Goal: Task Accomplishment & Management: Manage account settings

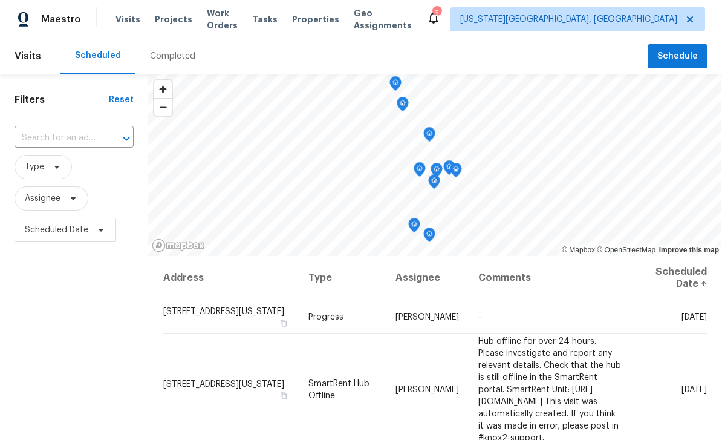
click at [278, 21] on span "Tasks" at bounding box center [264, 19] width 25 height 8
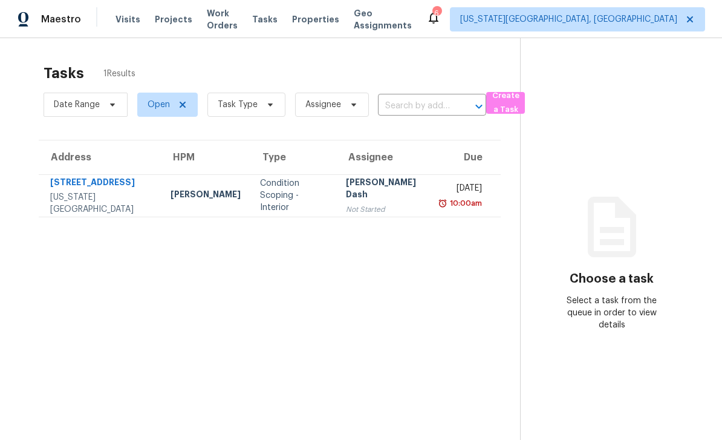
click at [235, 16] on span "Work Orders" at bounding box center [222, 19] width 31 height 24
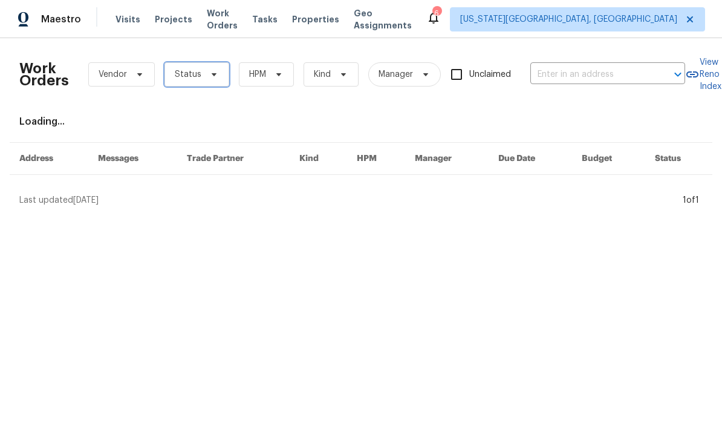
click at [220, 77] on span "Status" at bounding box center [196, 74] width 65 height 24
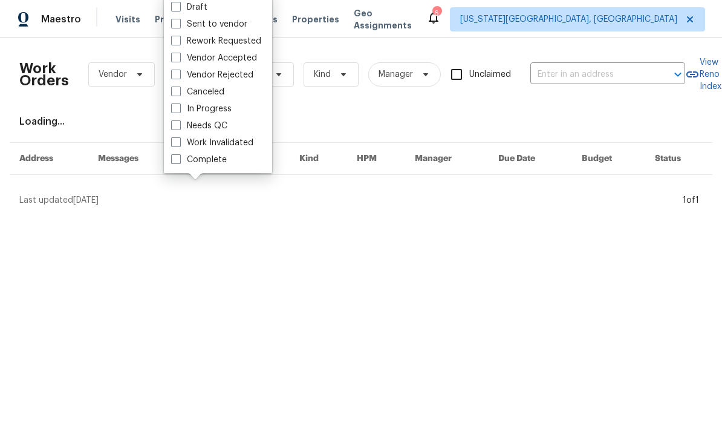
click at [173, 130] on label "Needs QC" at bounding box center [199, 126] width 56 height 12
click at [173, 128] on input "Needs QC" at bounding box center [175, 124] width 8 height 8
checkbox input "true"
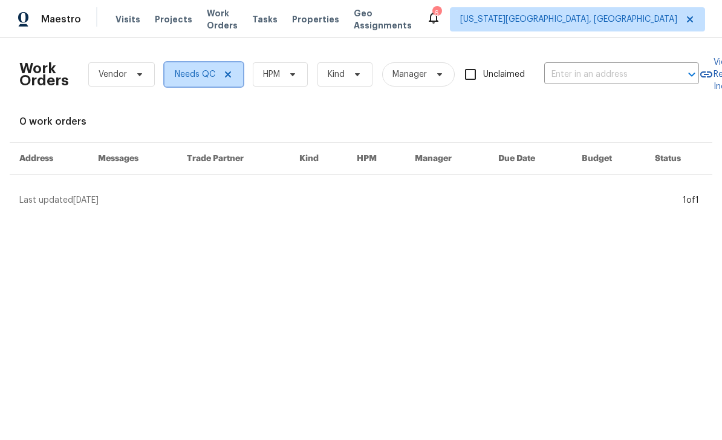
click at [230, 73] on icon at bounding box center [228, 75] width 10 height 10
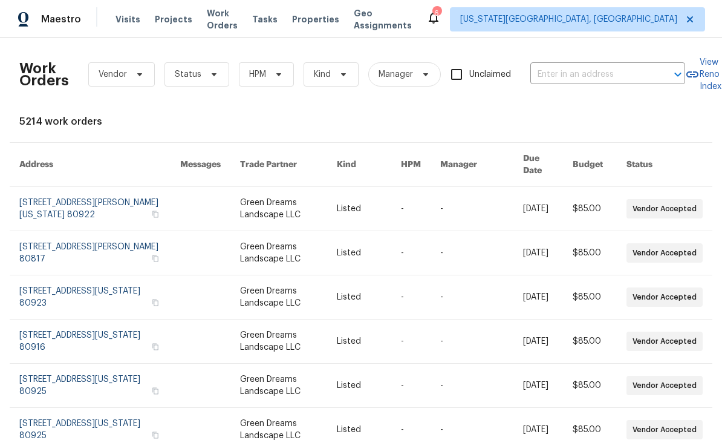
click at [129, 14] on span "Visits" at bounding box center [127, 19] width 25 height 12
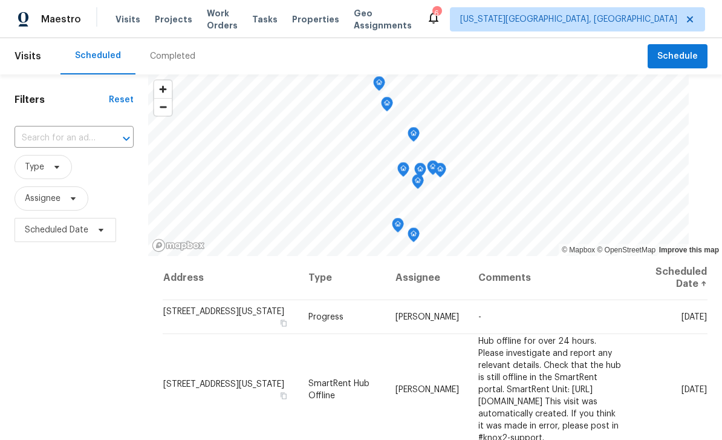
click at [183, 12] on div "Visits Projects Work Orders Tasks Properties Geo Assignments" at bounding box center [270, 19] width 311 height 24
click at [180, 22] on span "Projects" at bounding box center [173, 19] width 37 height 12
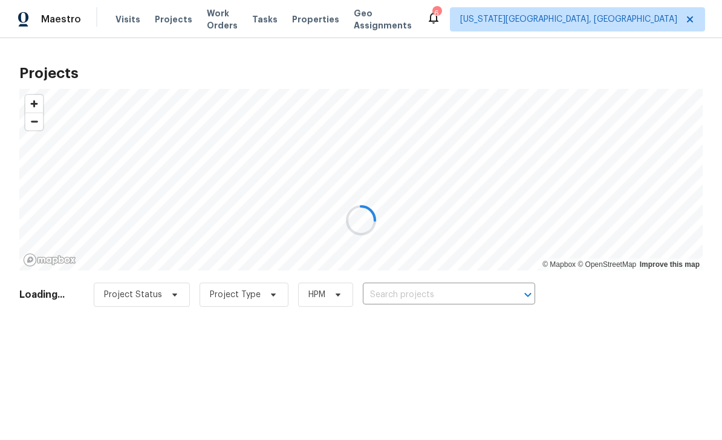
click at [481, 288] on div at bounding box center [361, 220] width 722 height 440
click at [473, 298] on div at bounding box center [361, 220] width 722 height 440
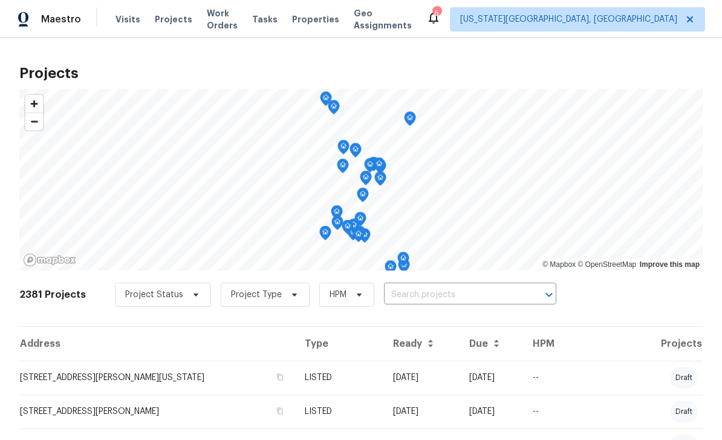
click at [484, 297] on input "text" at bounding box center [453, 294] width 138 height 19
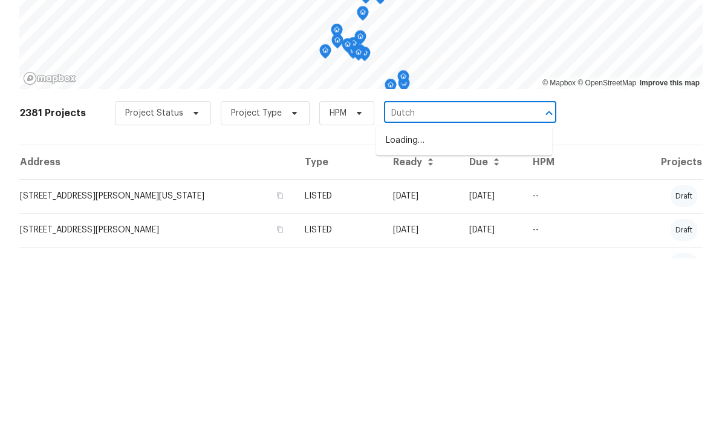
type input "Dutch"
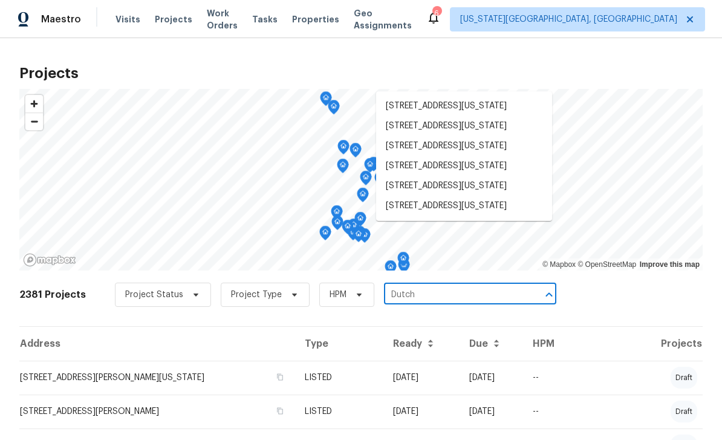
scroll to position [15, 0]
click at [464, 184] on li "7030 Dutch Loop, Colorado Springs, CO 80925" at bounding box center [464, 186] width 176 height 20
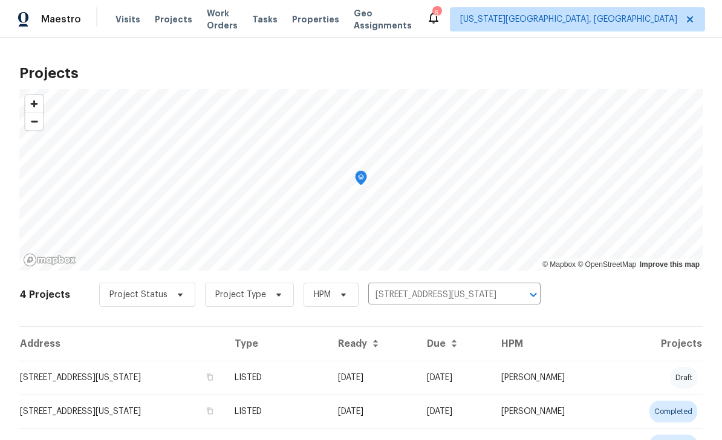
click at [88, 370] on td "7030 Dutch Loop, Colorado Springs, CO 80925" at bounding box center [122, 377] width 206 height 34
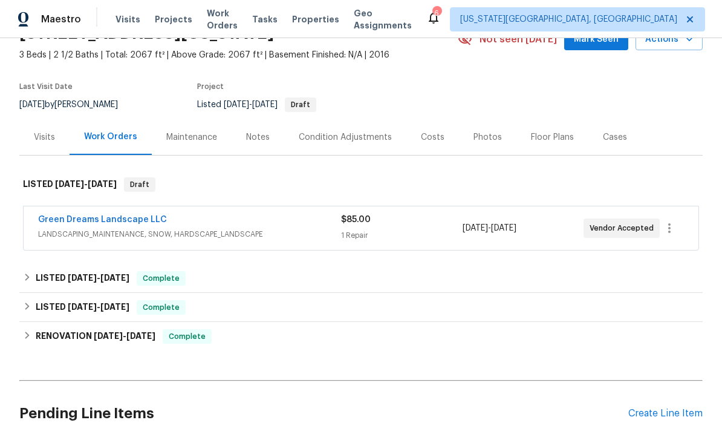
scroll to position [65, 0]
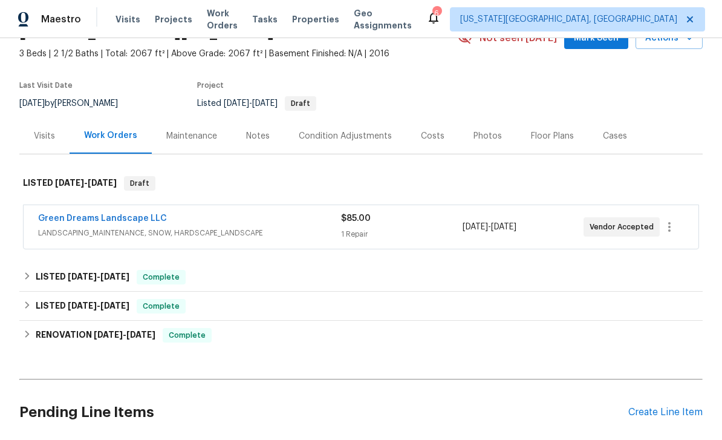
click at [677, 414] on div "Create Line Item" at bounding box center [665, 411] width 74 height 11
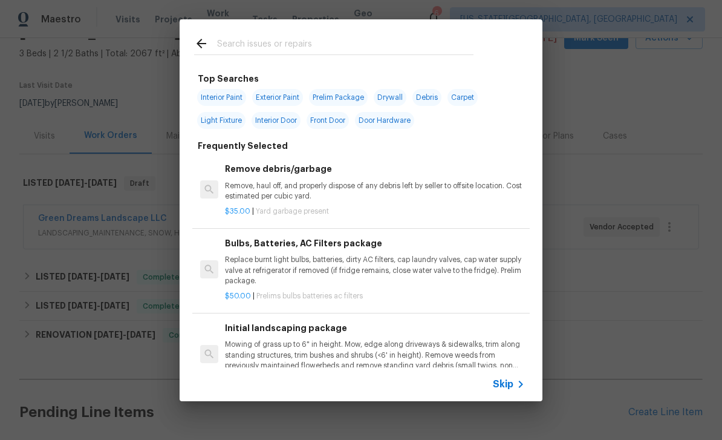
click at [305, 44] on input "text" at bounding box center [345, 45] width 256 height 18
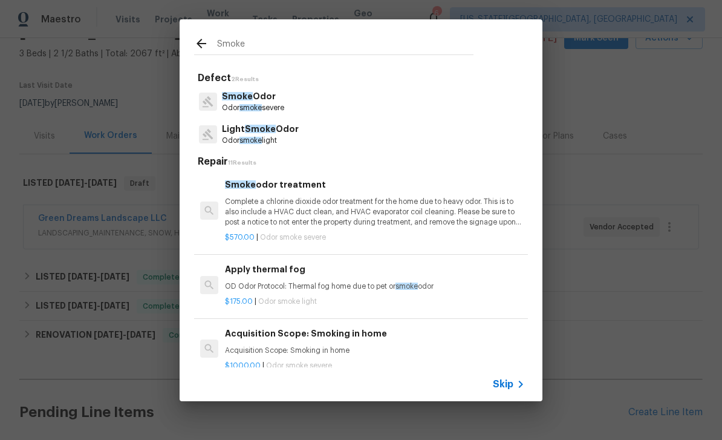
click at [310, 44] on input "Smoke" at bounding box center [345, 45] width 256 height 18
type input "S"
type input "Electr"
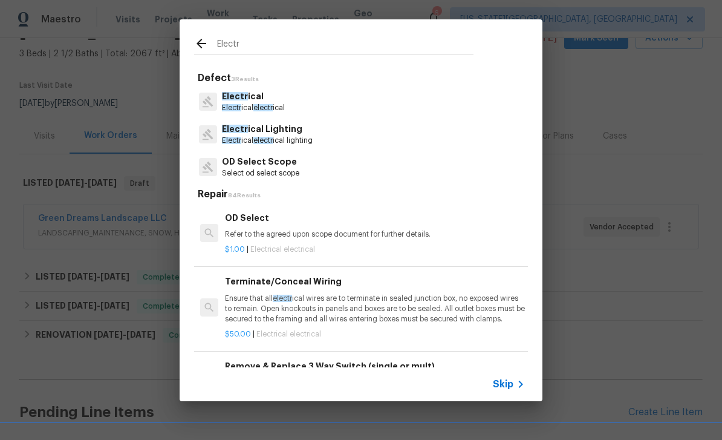
click at [270, 97] on p "Electr ical" at bounding box center [253, 96] width 63 height 13
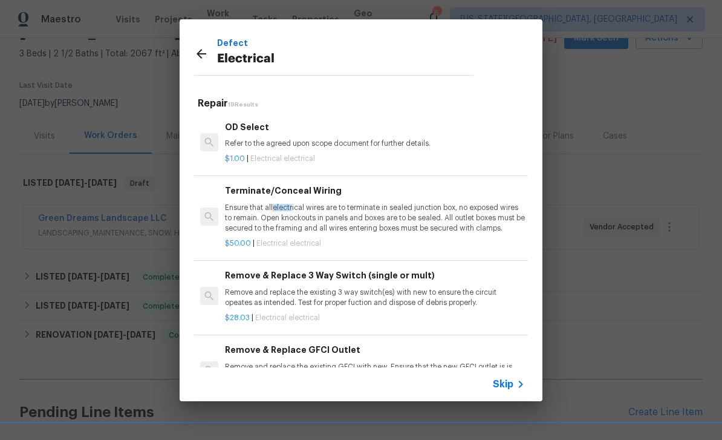
click at [269, 97] on h5 "Repair 19 Results" at bounding box center [363, 103] width 330 height 13
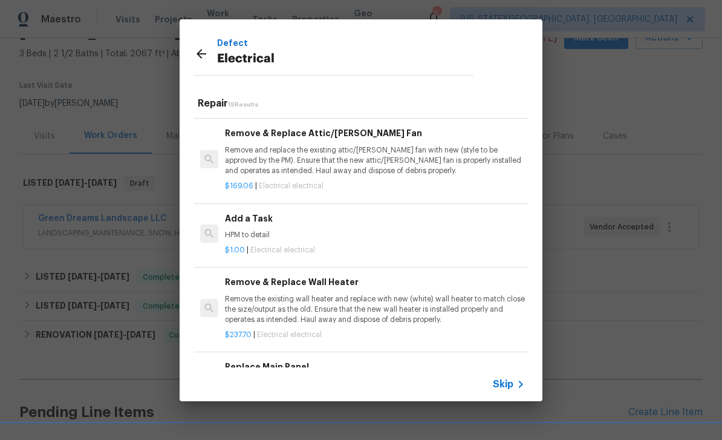
scroll to position [747, 0]
click at [335, 230] on p "HPM to detail" at bounding box center [375, 235] width 300 height 10
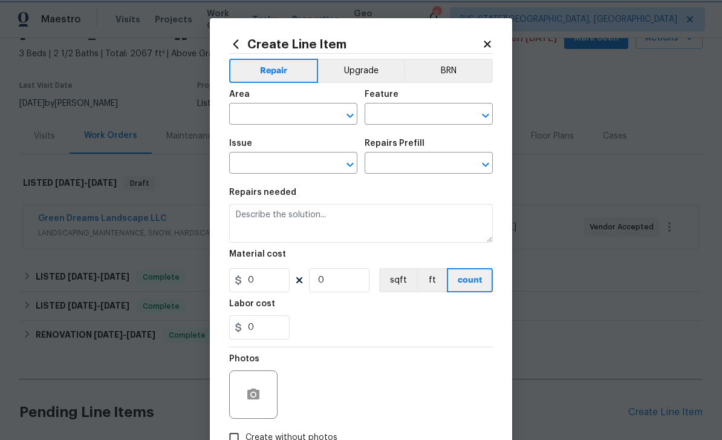
type input "Electrical"
type textarea "HPM to detail"
type input "1"
type input "Add a Task $1.00"
type input "1"
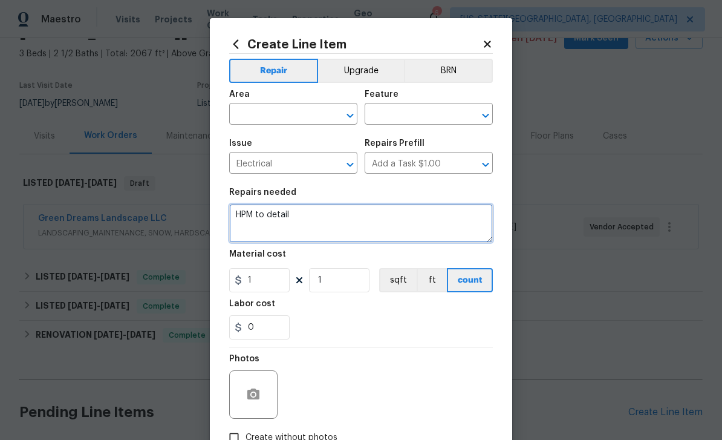
click at [328, 218] on textarea "HPM to detail" at bounding box center [361, 223] width 264 height 39
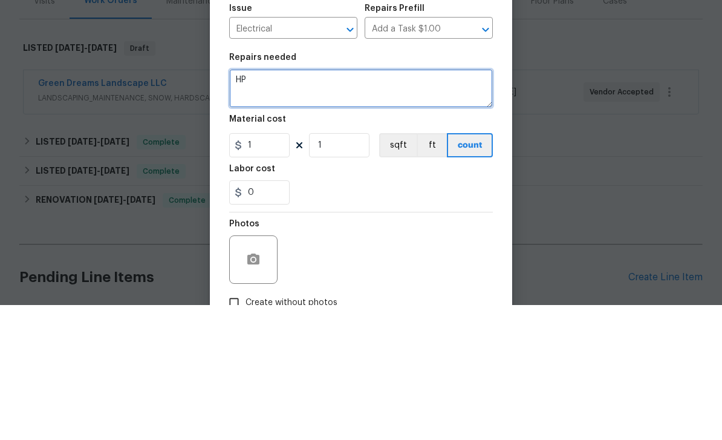
type textarea "H"
type textarea "Replace all batteries in smoke detectors. Check for any beeping. If you need to…"
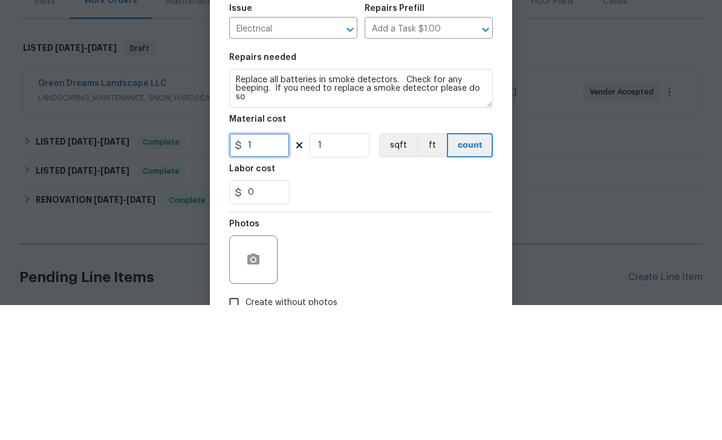
click at [255, 268] on input "1" at bounding box center [259, 280] width 60 height 24
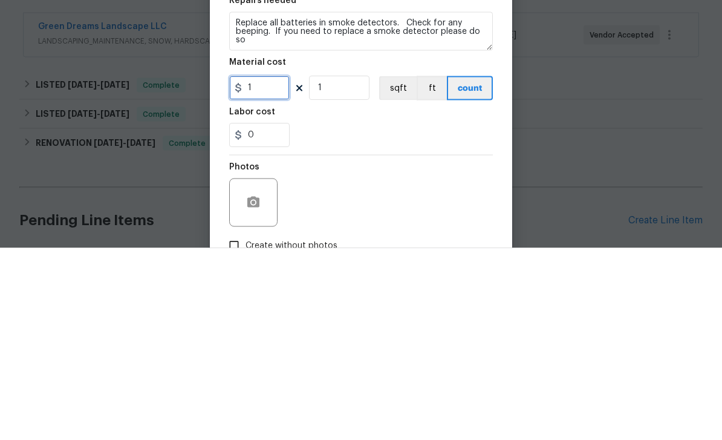
click at [278, 268] on input "1" at bounding box center [259, 280] width 60 height 24
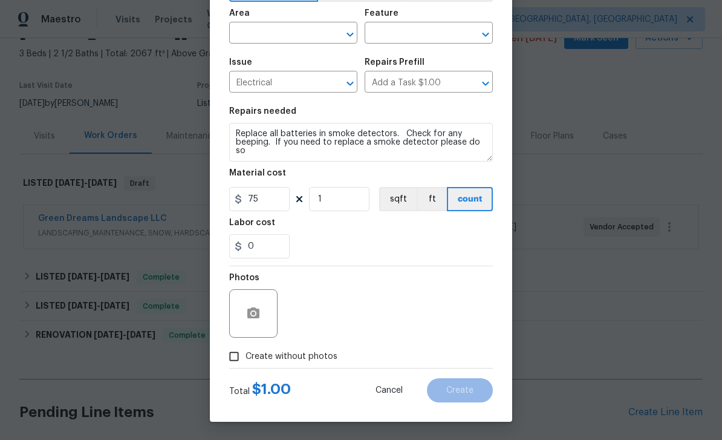
scroll to position [83, 0]
type input "75"
click at [325, 352] on span "Create without photos" at bounding box center [291, 356] width 92 height 13
click at [245, 352] on input "Create without photos" at bounding box center [233, 356] width 23 height 23
checkbox input "true"
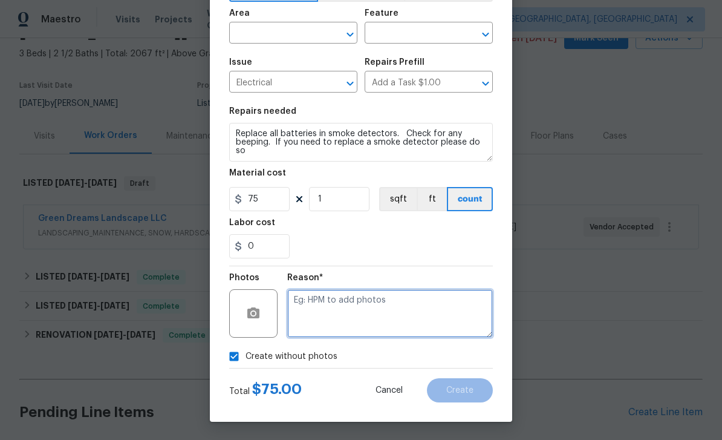
click at [376, 304] on textarea at bounding box center [390, 313] width 206 height 48
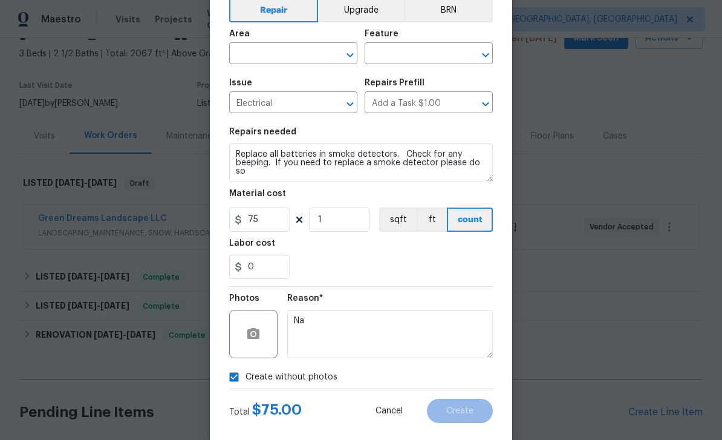
scroll to position [63, 0]
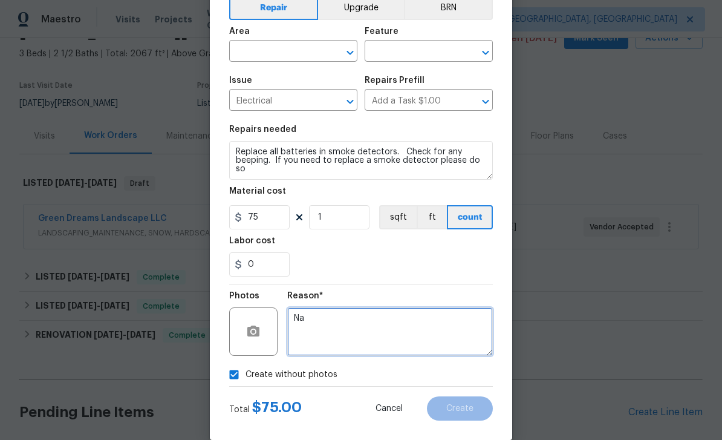
type textarea "Na"
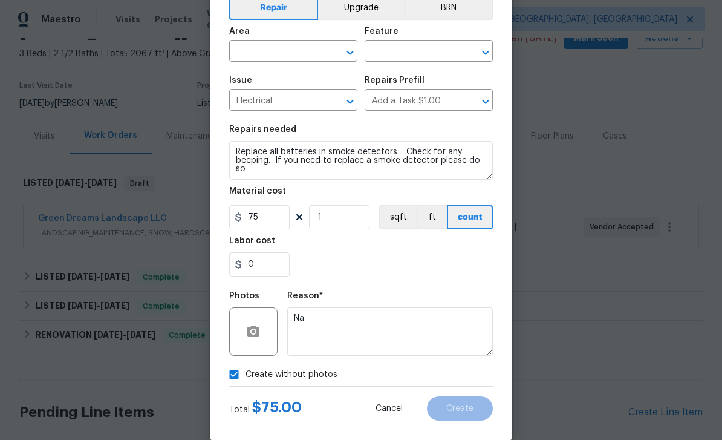
click at [288, 50] on input "text" at bounding box center [276, 52] width 94 height 19
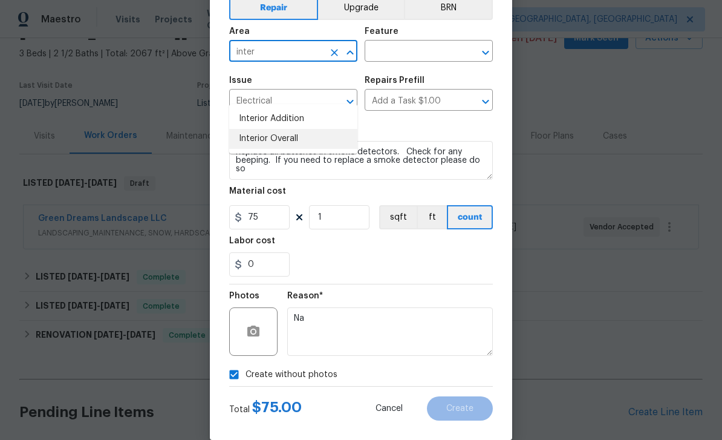
click at [290, 129] on li "Interior Overall" at bounding box center [293, 139] width 128 height 20
type input "Interior Overall"
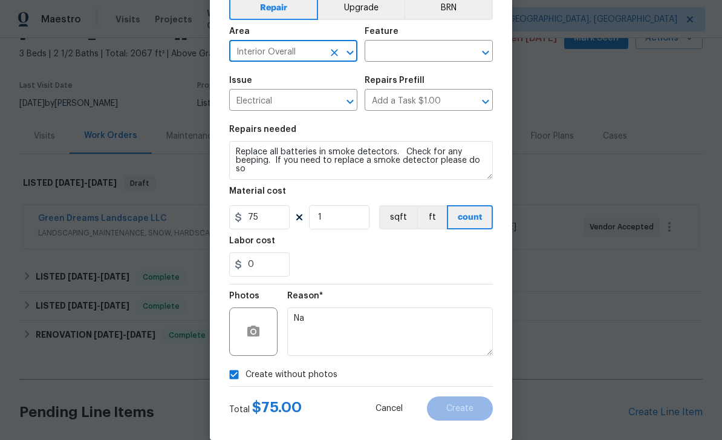
click at [426, 56] on input "text" at bounding box center [412, 52] width 94 height 19
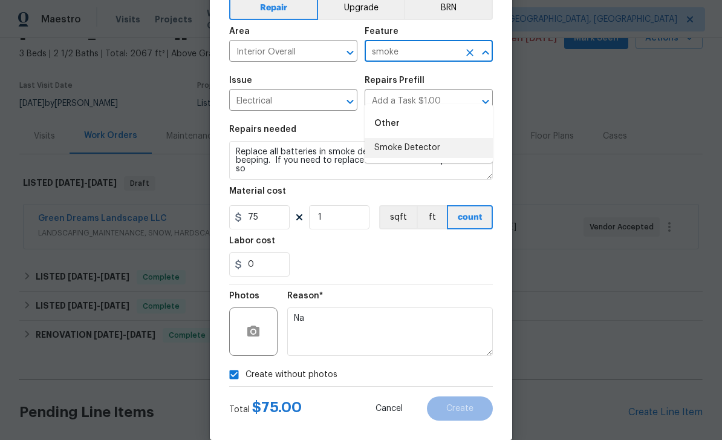
click at [423, 138] on li "Smoke Detector" at bounding box center [429, 148] width 128 height 20
type input "Smoke Detector"
click at [423, 109] on input "Add a Task $1.00" at bounding box center [412, 101] width 94 height 19
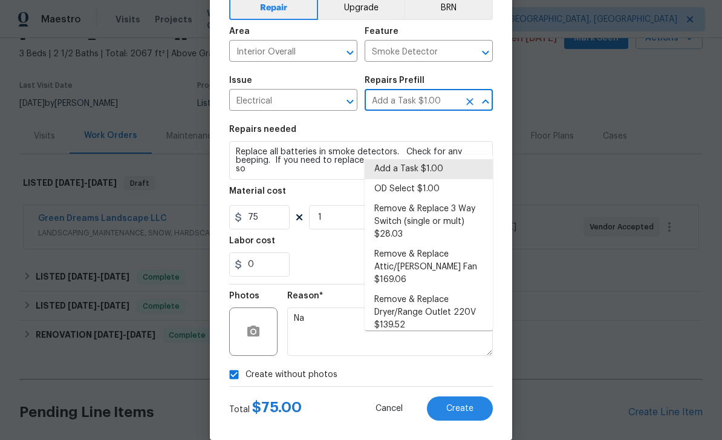
click at [466, 403] on button "Create" at bounding box center [460, 408] width 66 height 24
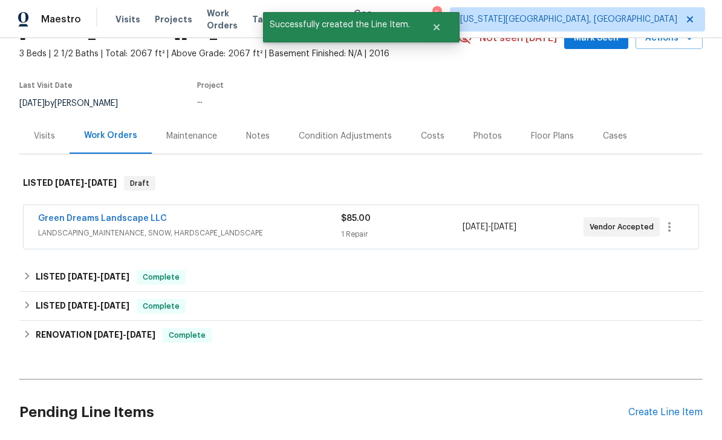
click at [479, 439] on div "No line items." at bounding box center [360, 446] width 683 height 12
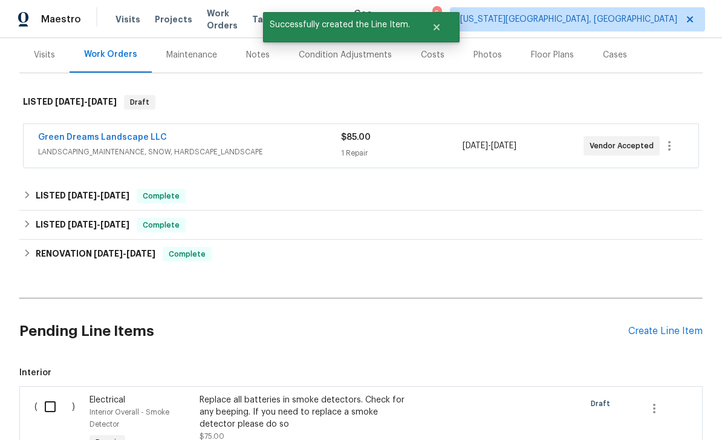
scroll to position [160, 0]
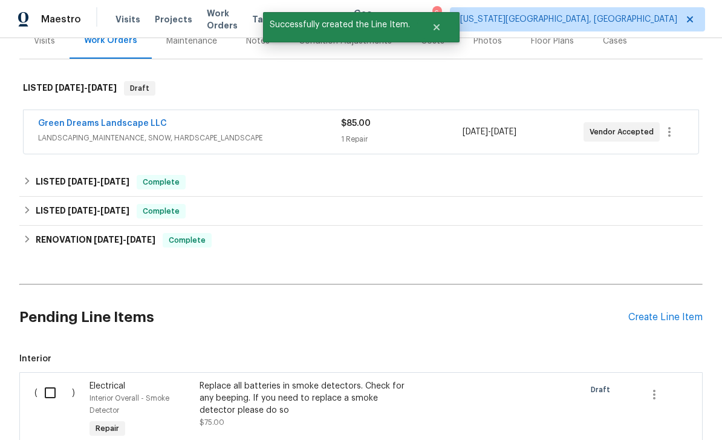
click at [48, 380] on input "checkbox" at bounding box center [54, 392] width 34 height 25
checkbox input "true"
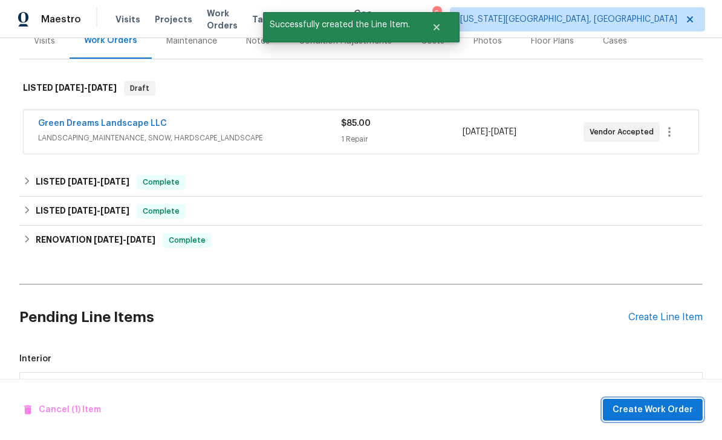
click at [672, 411] on span "Create Work Order" at bounding box center [652, 409] width 80 height 15
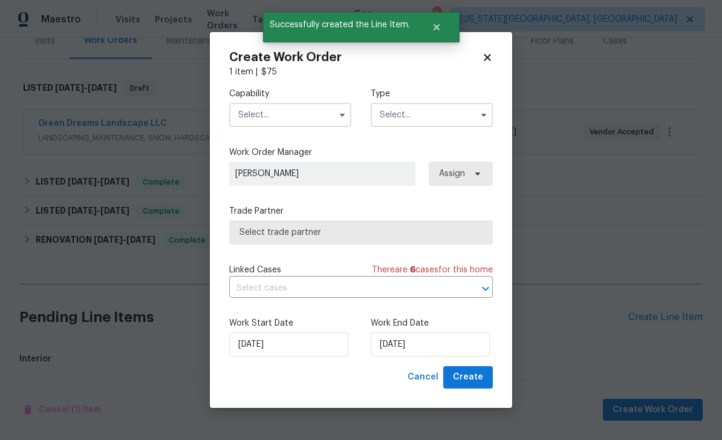
click at [294, 112] on input "text" at bounding box center [290, 115] width 122 height 24
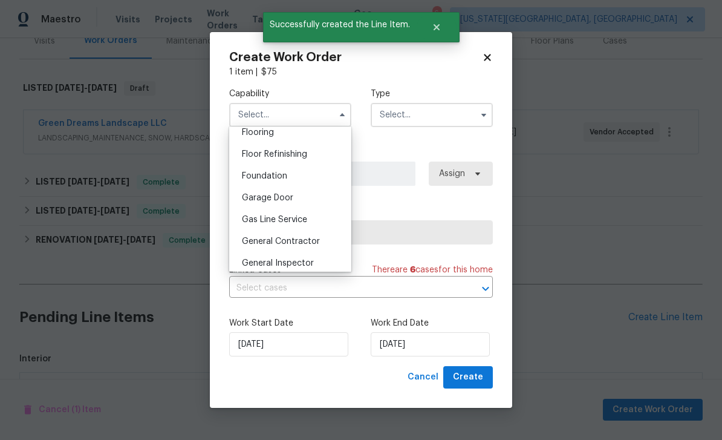
scroll to position [476, 0]
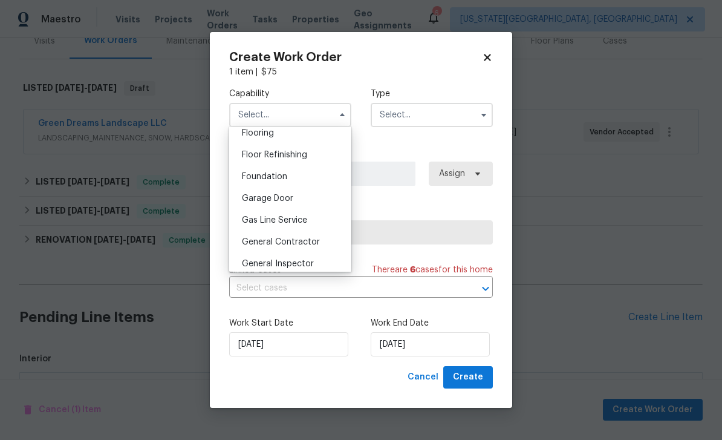
click at [298, 242] on span "General Contractor" at bounding box center [281, 242] width 78 height 8
type input "General Contractor"
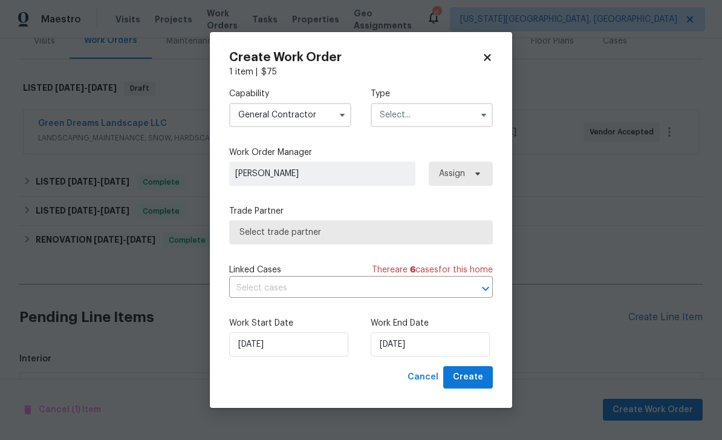
click at [406, 114] on input "text" at bounding box center [432, 115] width 122 height 24
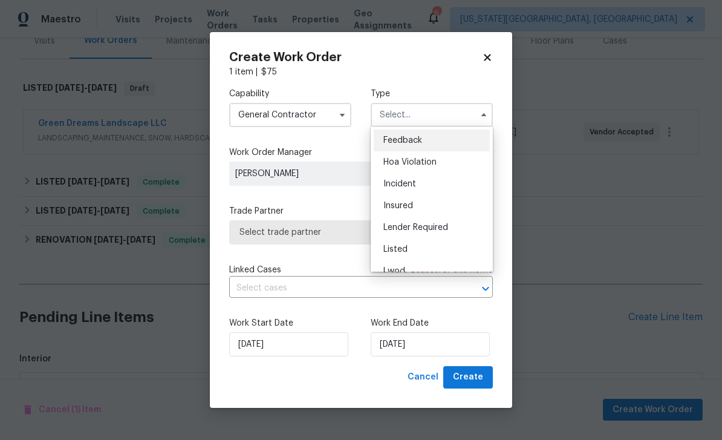
scroll to position [0, 0]
click at [404, 250] on span "Listed" at bounding box center [395, 249] width 24 height 8
type input "Listed"
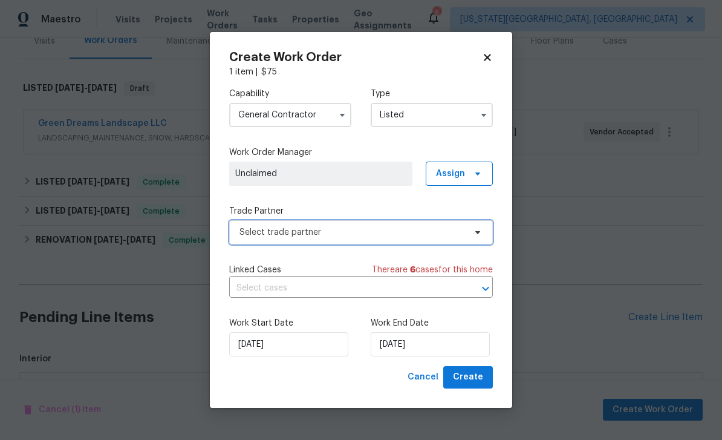
click at [349, 230] on span "Select trade partner" at bounding box center [352, 232] width 226 height 12
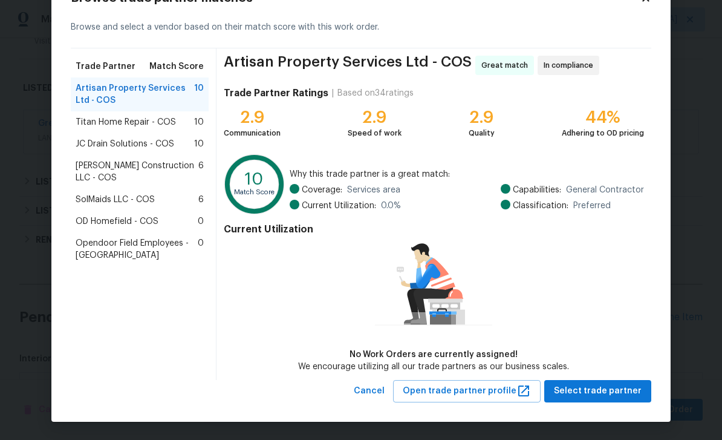
scroll to position [45, 0]
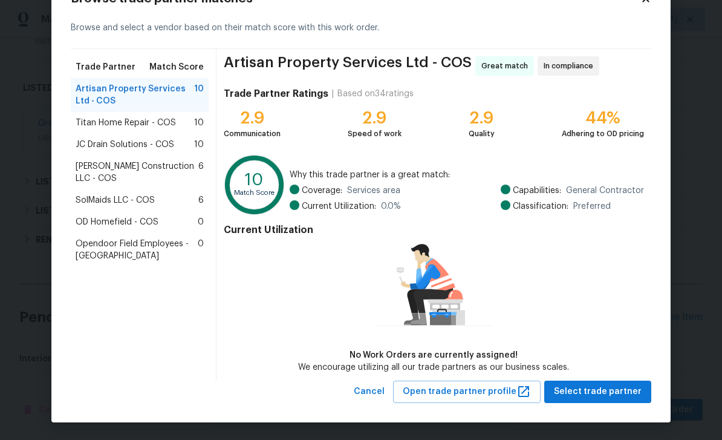
click at [80, 124] on span "Titan Home Repair - COS" at bounding box center [126, 123] width 100 height 12
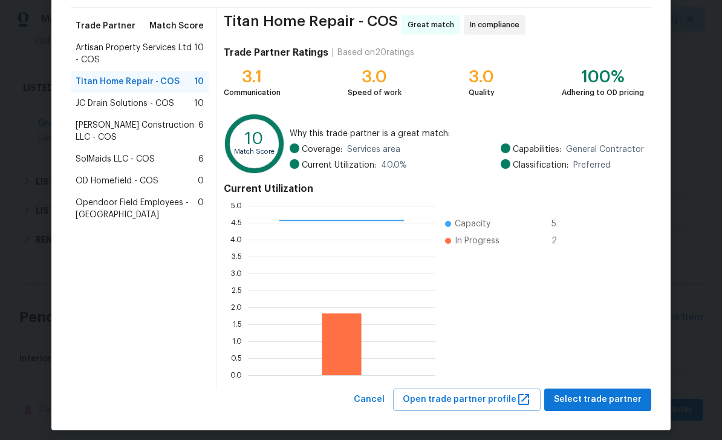
scroll to position [91, 0]
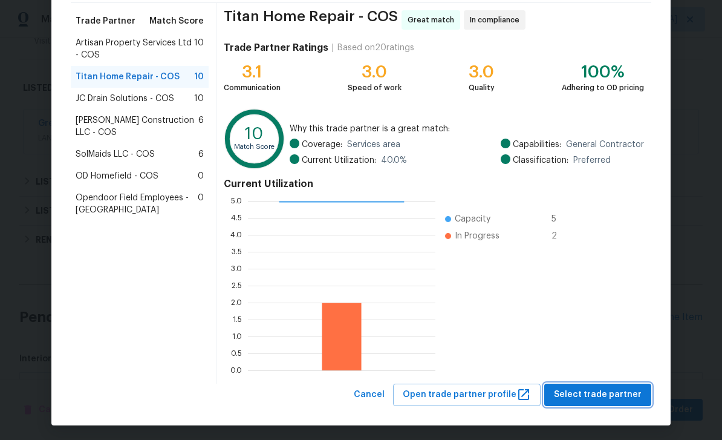
click at [614, 404] on button "Select trade partner" at bounding box center [597, 394] width 107 height 22
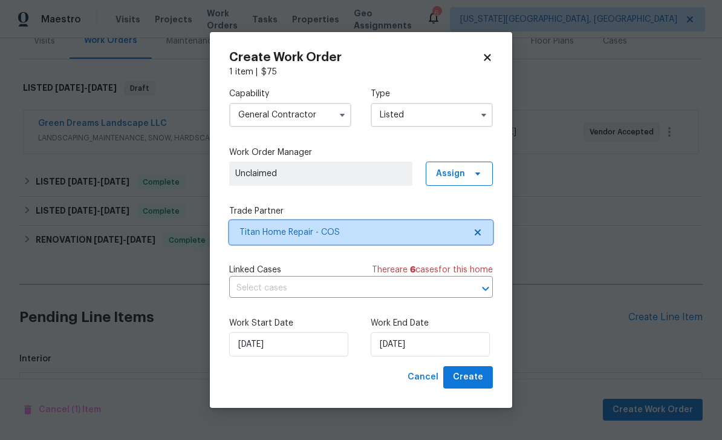
scroll to position [0, 0]
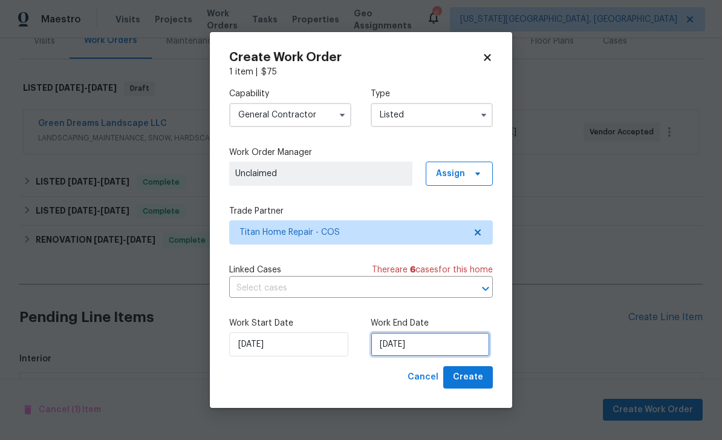
click at [447, 347] on input "9/29/2025" at bounding box center [430, 344] width 119 height 24
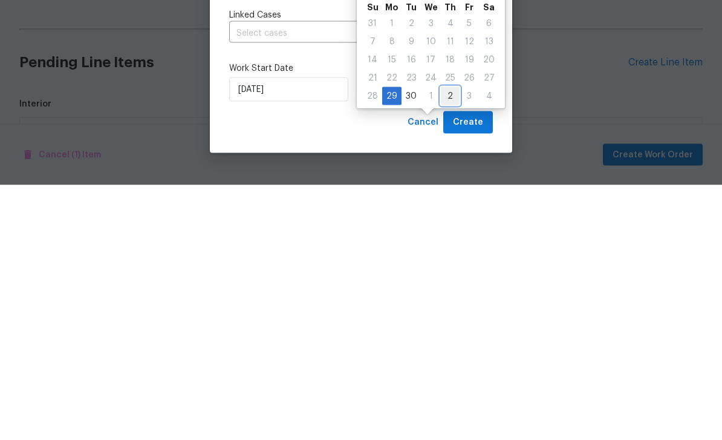
click at [449, 342] on div "2" at bounding box center [450, 350] width 19 height 17
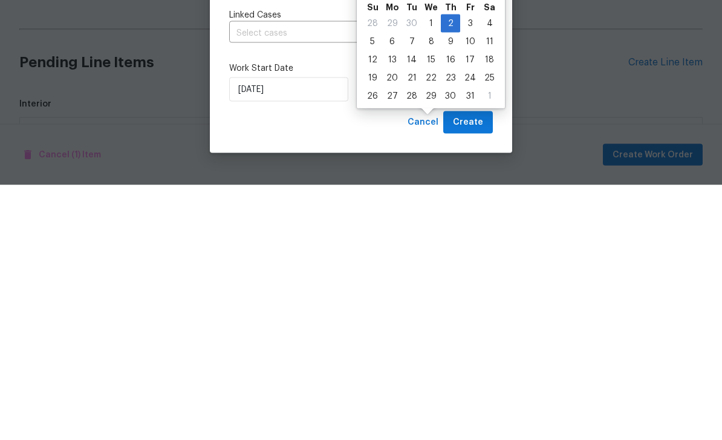
type input "[DATE]"
select select "9"
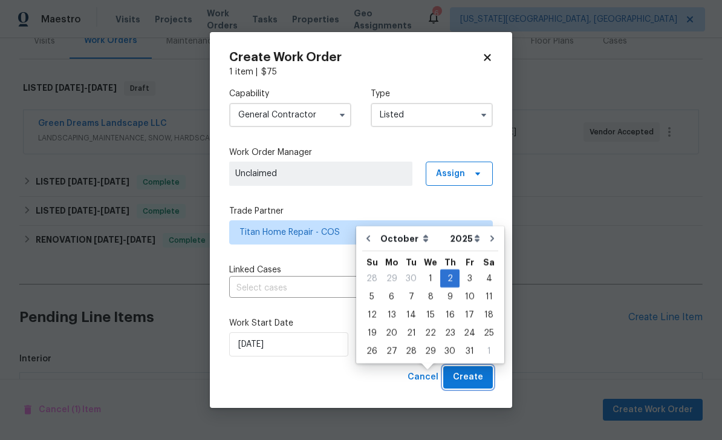
click at [469, 369] on button "Create" at bounding box center [468, 377] width 50 height 22
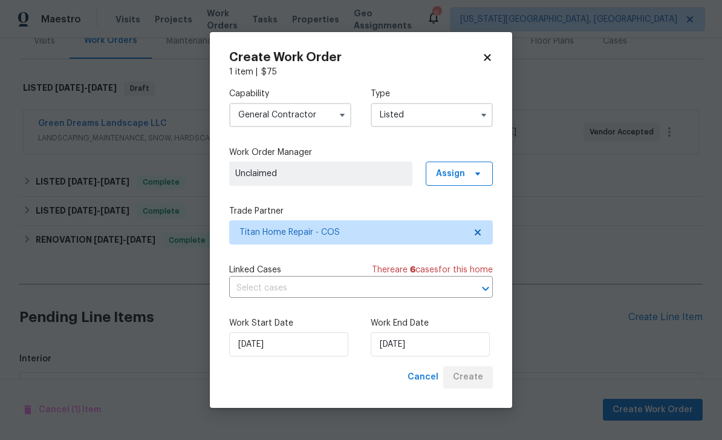
checkbox input "false"
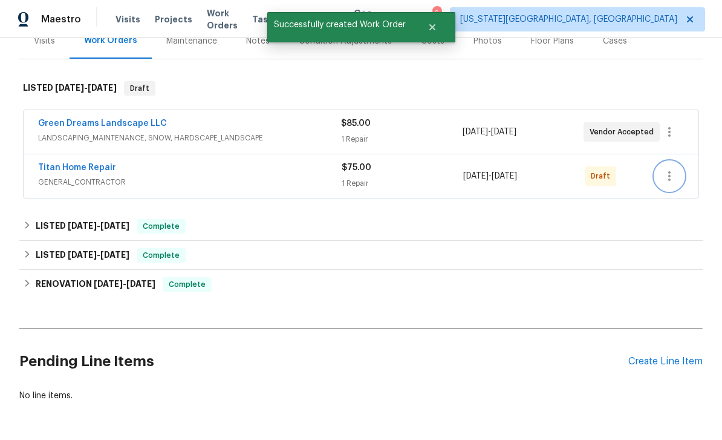
click at [677, 161] on button "button" at bounding box center [669, 175] width 29 height 29
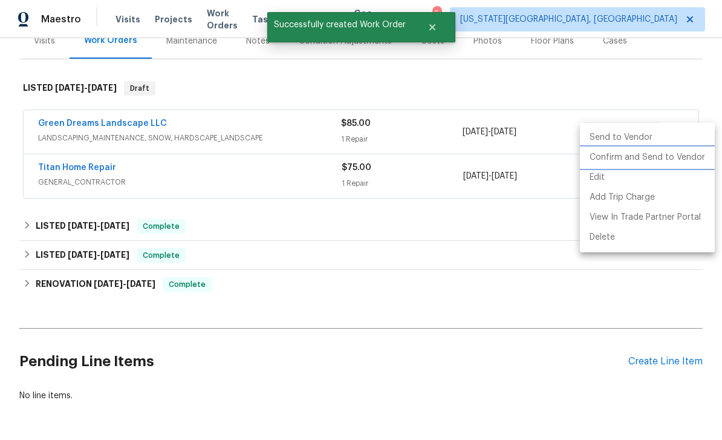
click at [628, 163] on li "Confirm and Send to Vendor" at bounding box center [647, 158] width 135 height 20
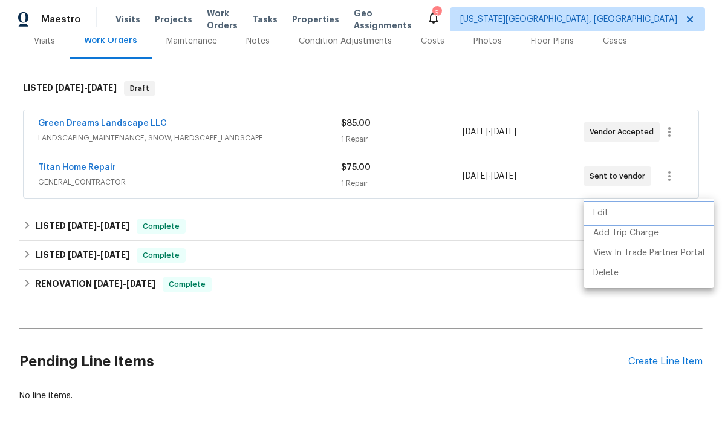
scroll to position [160, 0]
click at [530, 258] on div at bounding box center [361, 220] width 722 height 440
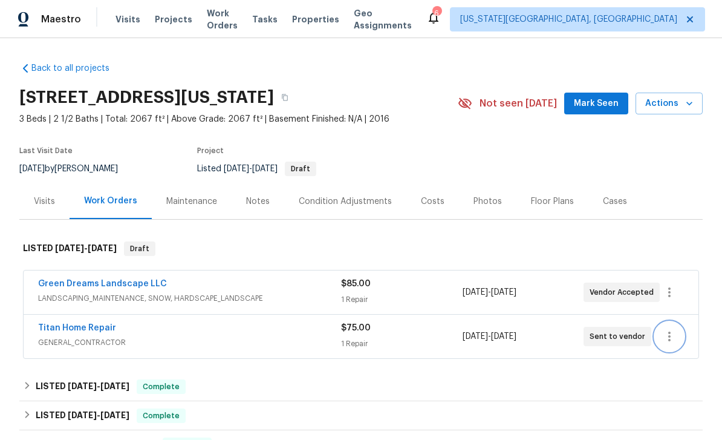
scroll to position [0, 0]
click at [602, 96] on span "Mark Seen" at bounding box center [596, 103] width 45 height 15
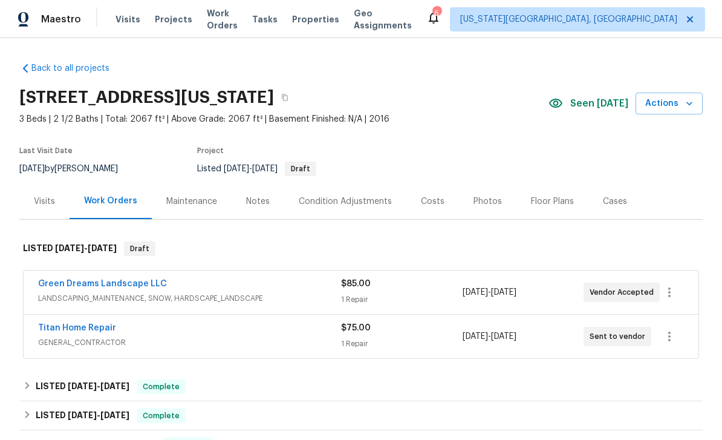
click at [168, 18] on span "Projects" at bounding box center [173, 19] width 37 height 12
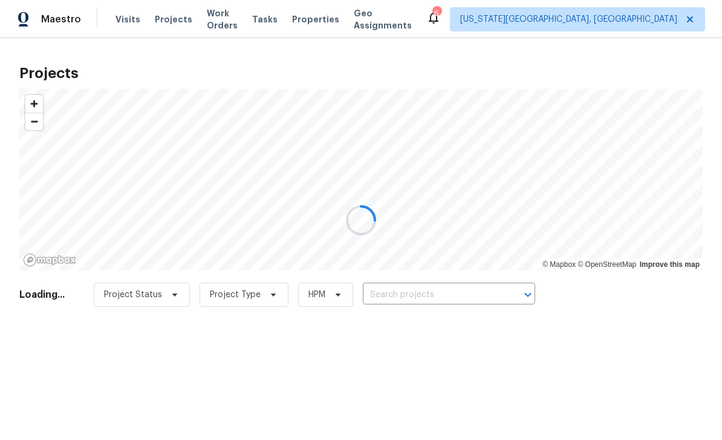
click at [455, 294] on div at bounding box center [361, 220] width 722 height 440
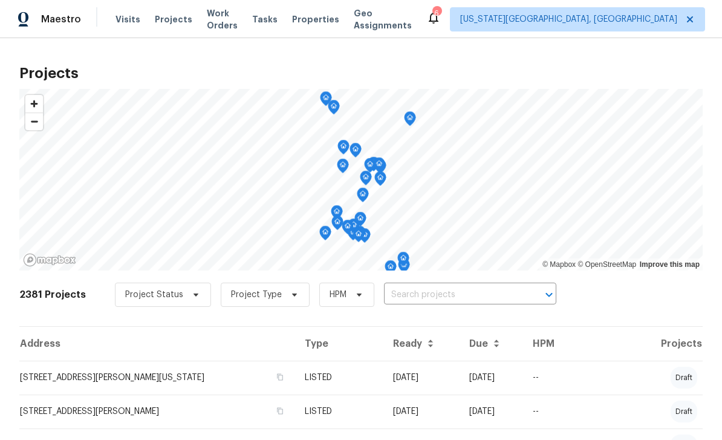
click at [459, 288] on input "text" at bounding box center [453, 294] width 138 height 19
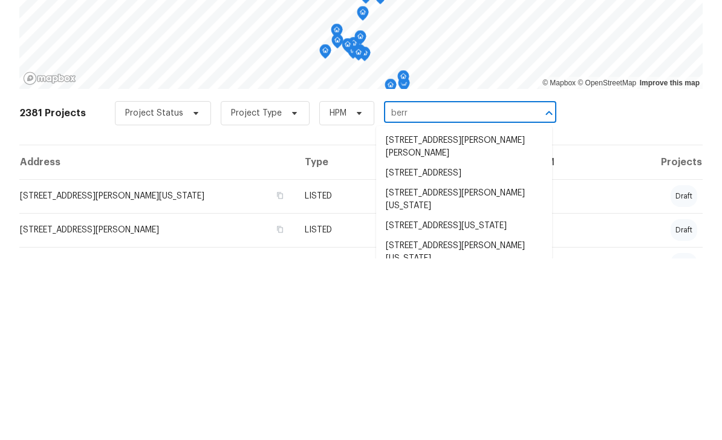
type input "berry"
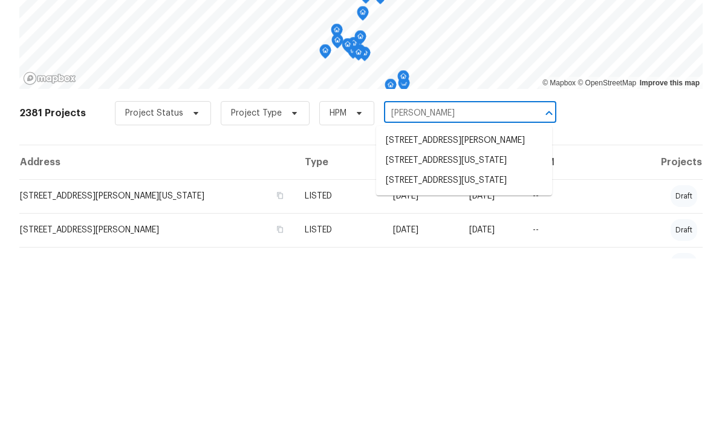
scroll to position [39, 0]
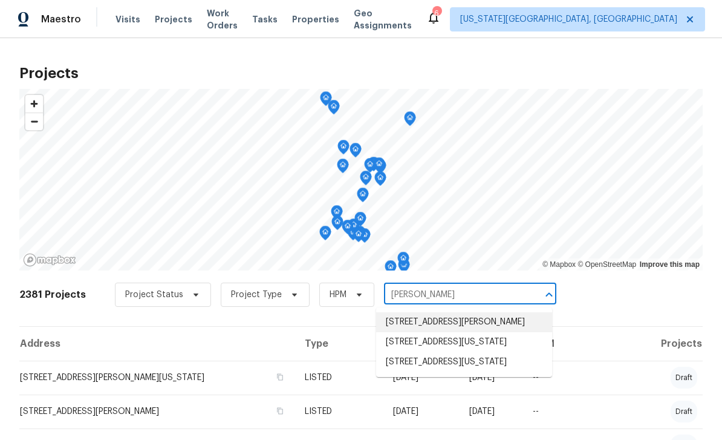
click at [444, 312] on li "11288 Berry Farm Rd, Fountain, CO 80817" at bounding box center [464, 322] width 176 height 20
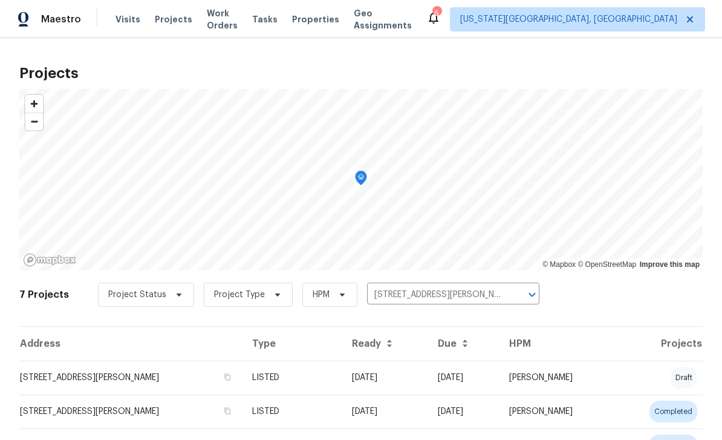
click at [189, 375] on td "11288 Berry Farm Rd, Fountain, CO 80817" at bounding box center [130, 377] width 223 height 34
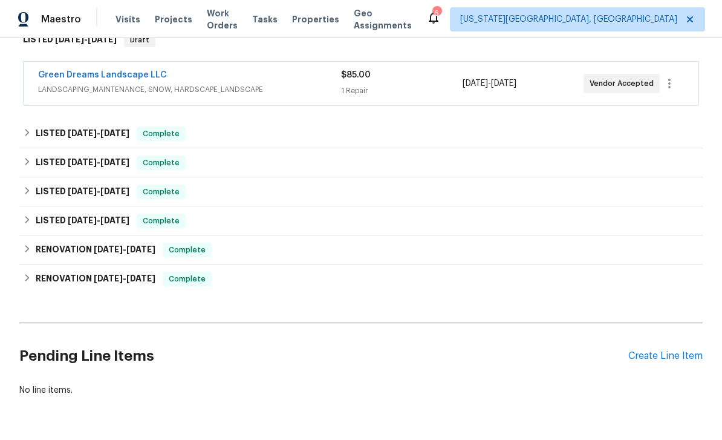
scroll to position [208, 0]
click at [666, 360] on div "Create Line Item" at bounding box center [665, 356] width 74 height 11
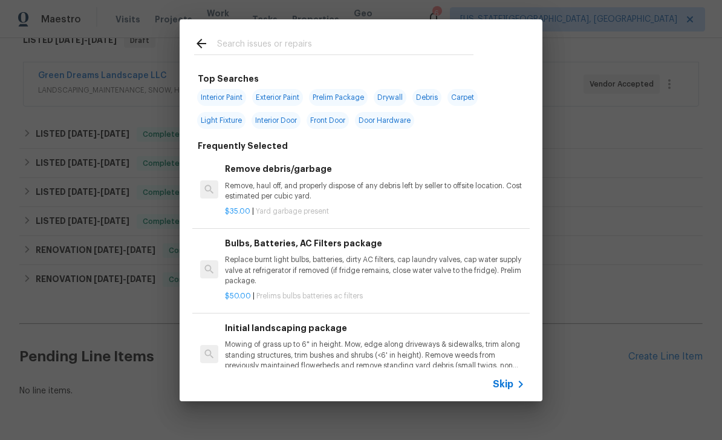
click at [321, 34] on div at bounding box center [334, 43] width 308 height 48
click at [343, 44] on input "text" at bounding box center [345, 45] width 256 height 18
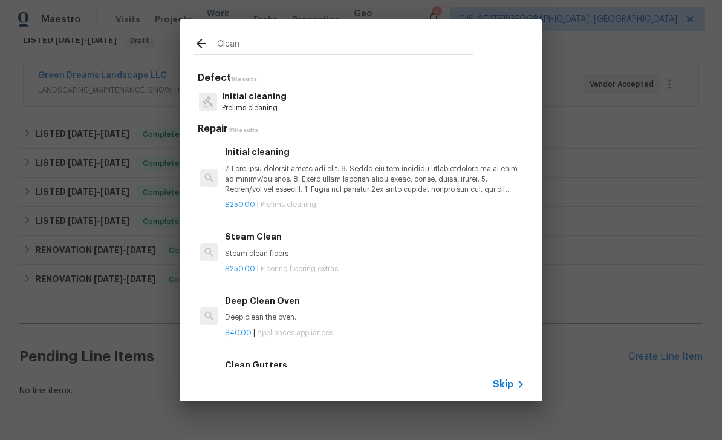
type input "Clean"
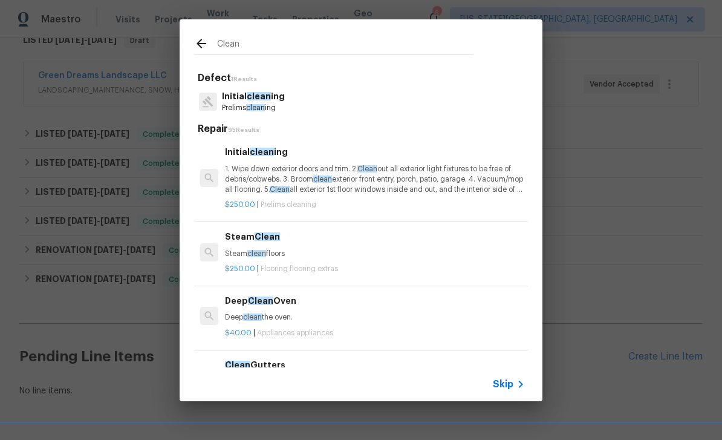
click at [311, 93] on div "Initial clean ing Prelims clean ing" at bounding box center [361, 101] width 334 height 33
click at [266, 100] on span "clean" at bounding box center [259, 96] width 24 height 8
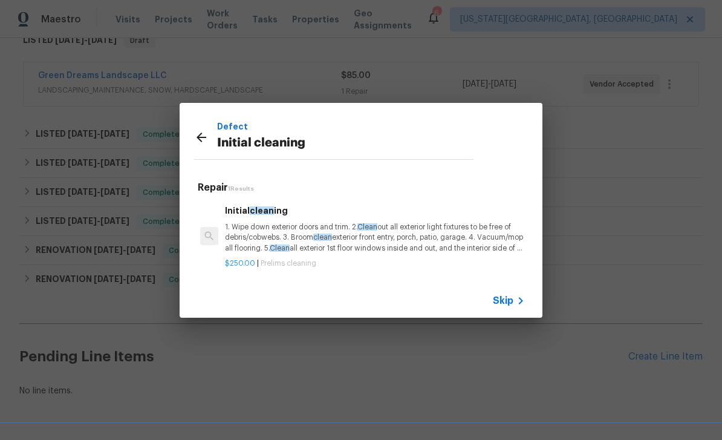
click at [353, 254] on div "$250.00 | Prelims cleaning" at bounding box center [375, 260] width 300 height 15
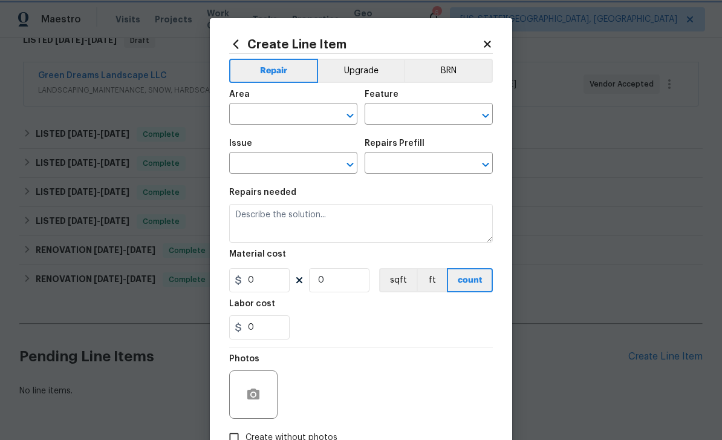
type input "Home Readiness Packages"
type input "Initial cleaning"
type input "Initial cleaning $250.00"
type textarea "1. Wipe down exterior doors and trim. 2. Clean out all exterior light fixtures …"
type input "250"
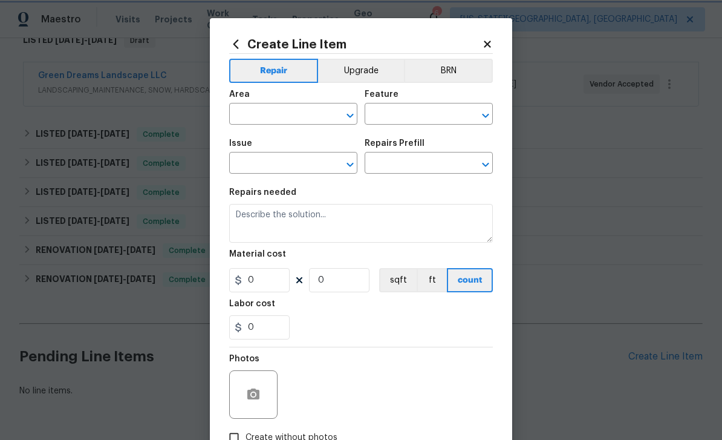
type input "1"
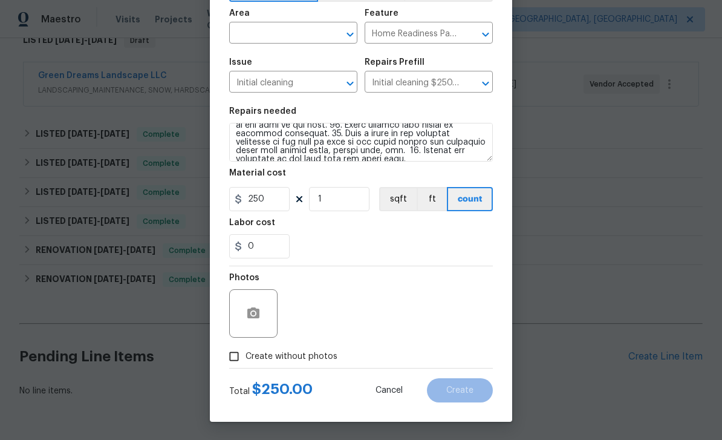
scroll to position [83, 0]
click at [308, 353] on span "Create without photos" at bounding box center [291, 356] width 92 height 13
click at [245, 353] on input "Create without photos" at bounding box center [233, 356] width 23 height 23
click at [316, 359] on span "Create without photos" at bounding box center [291, 356] width 92 height 13
click at [245, 359] on input "Create without photos" at bounding box center [233, 356] width 23 height 23
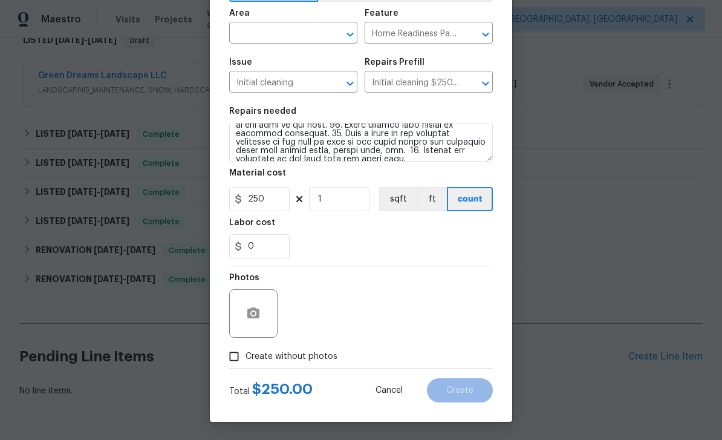
click at [362, 306] on div "Photos" at bounding box center [361, 305] width 264 height 79
click at [368, 309] on div "Photos" at bounding box center [361, 305] width 264 height 79
click at [316, 357] on span "Create without photos" at bounding box center [291, 356] width 92 height 13
click at [245, 357] on input "Create without photos" at bounding box center [233, 356] width 23 height 23
checkbox input "true"
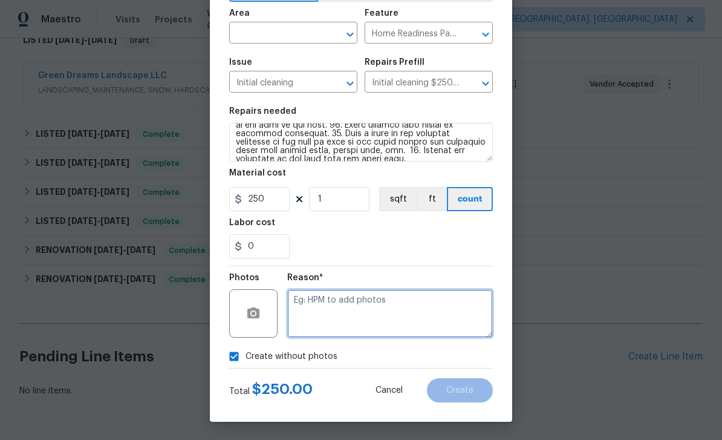
click at [368, 305] on textarea at bounding box center [390, 313] width 206 height 48
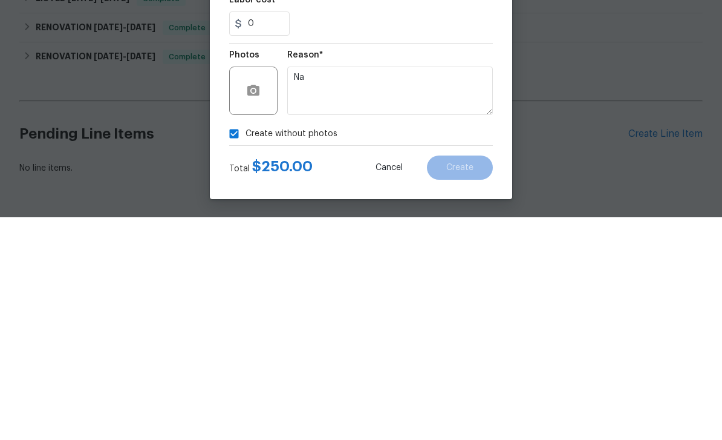
scroll to position [39, 0]
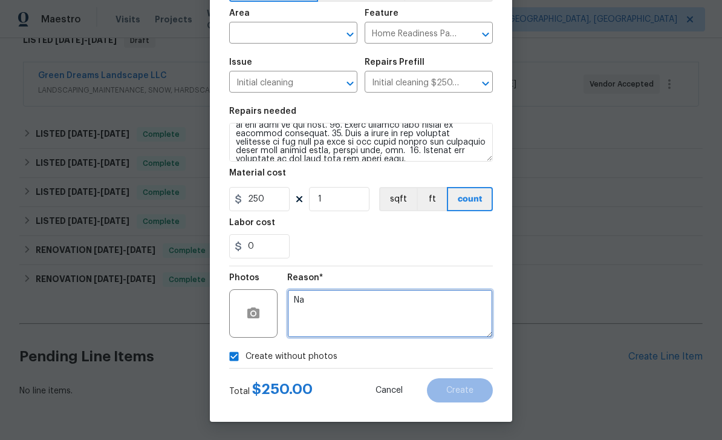
type textarea "Na"
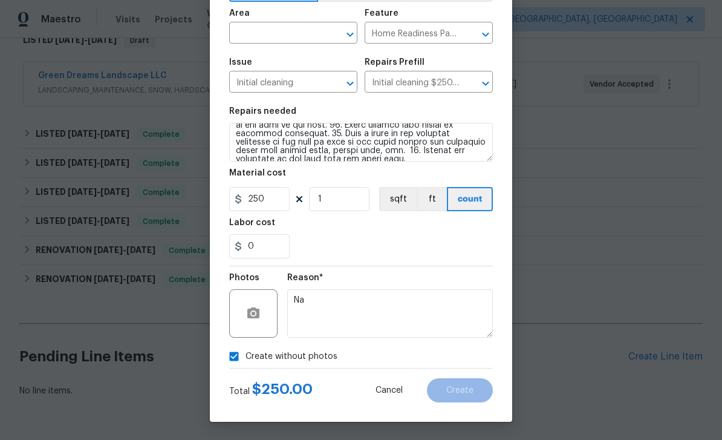
click at [285, 29] on input "text" at bounding box center [276, 34] width 94 height 19
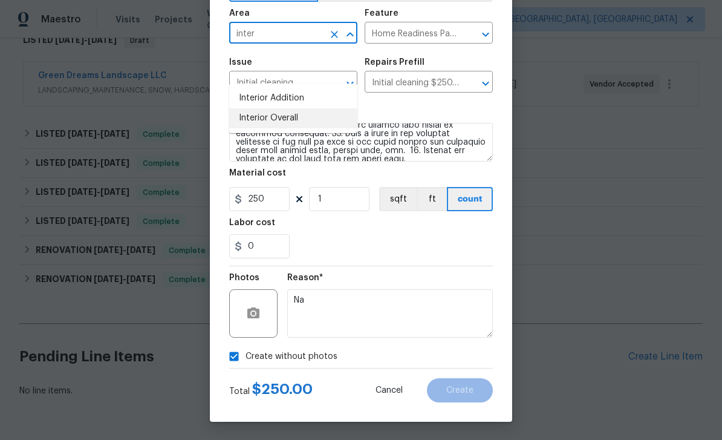
click at [293, 108] on li "Interior Overall" at bounding box center [293, 118] width 128 height 20
type input "Interior Overall"
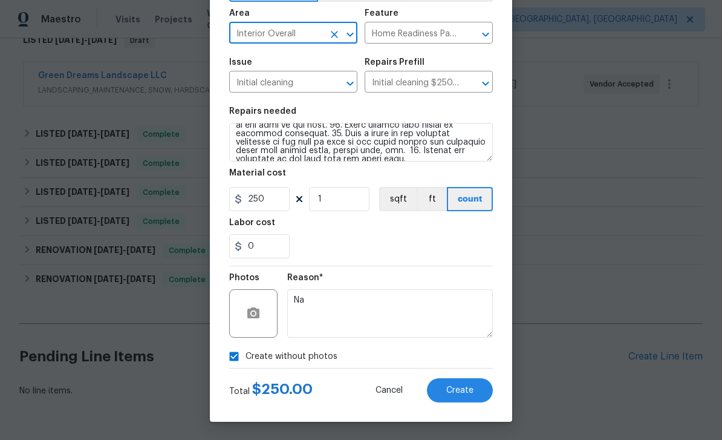
click at [293, 77] on input "Initial cleaning" at bounding box center [276, 83] width 94 height 19
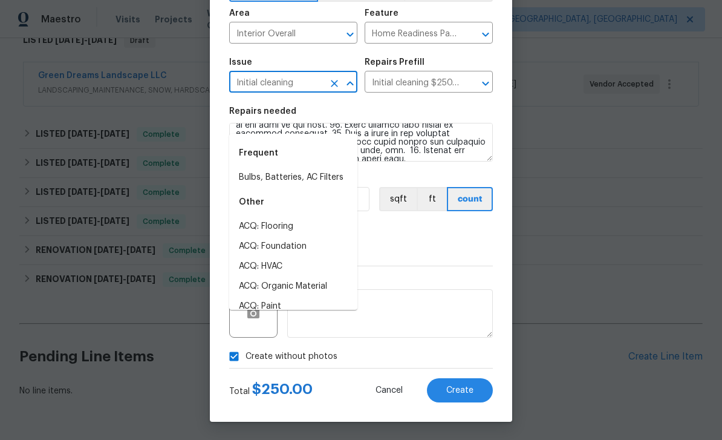
click at [473, 389] on span "Create" at bounding box center [459, 390] width 27 height 9
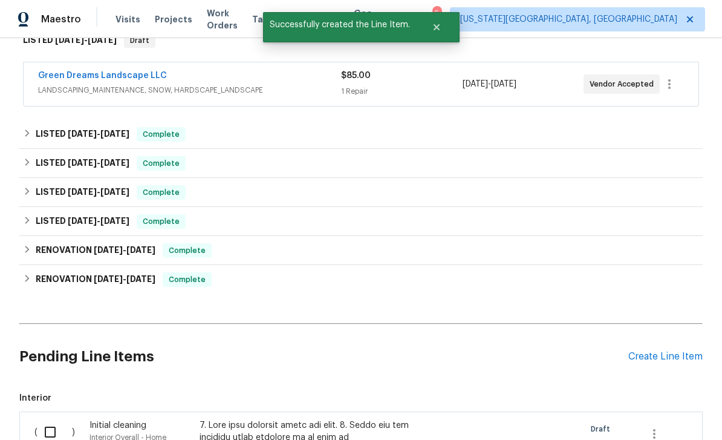
scroll to position [209, 0]
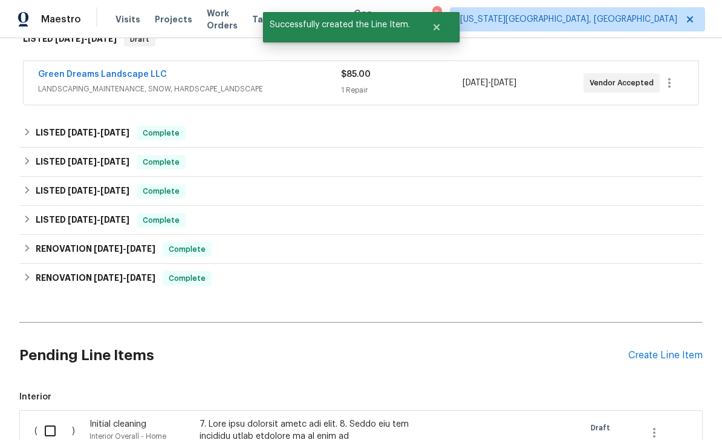
click at [45, 418] on input "checkbox" at bounding box center [54, 430] width 34 height 25
click at [44, 418] on input "checkbox" at bounding box center [54, 430] width 34 height 25
click at [56, 418] on input "checkbox" at bounding box center [54, 430] width 34 height 25
checkbox input "true"
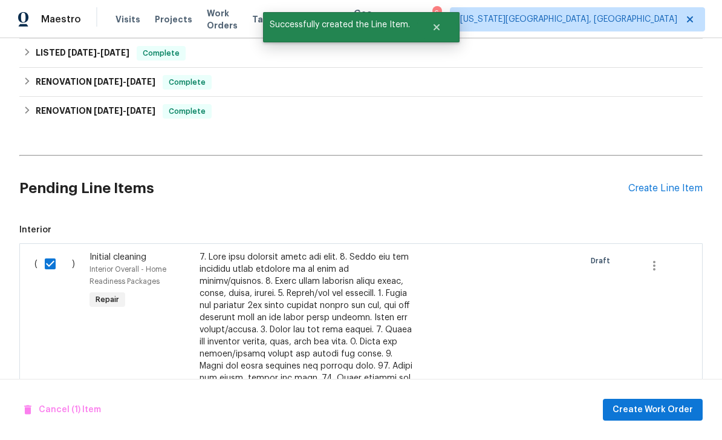
scroll to position [385, 0]
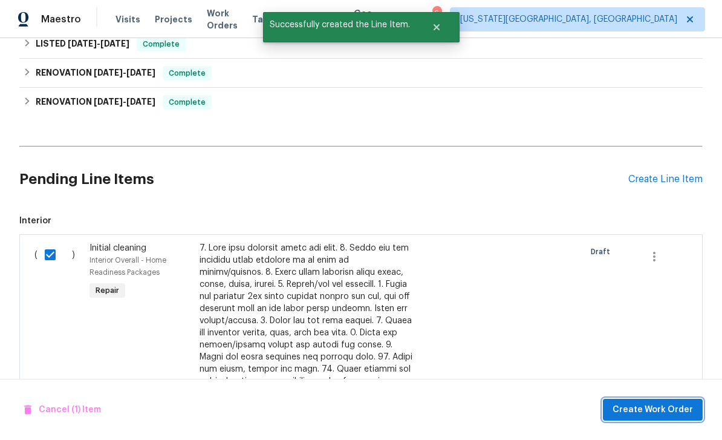
click at [666, 414] on span "Create Work Order" at bounding box center [652, 409] width 80 height 15
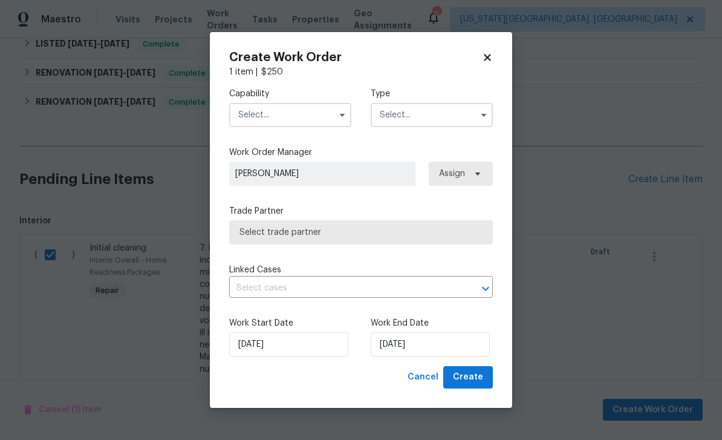
click at [307, 111] on input "text" at bounding box center [290, 115] width 122 height 24
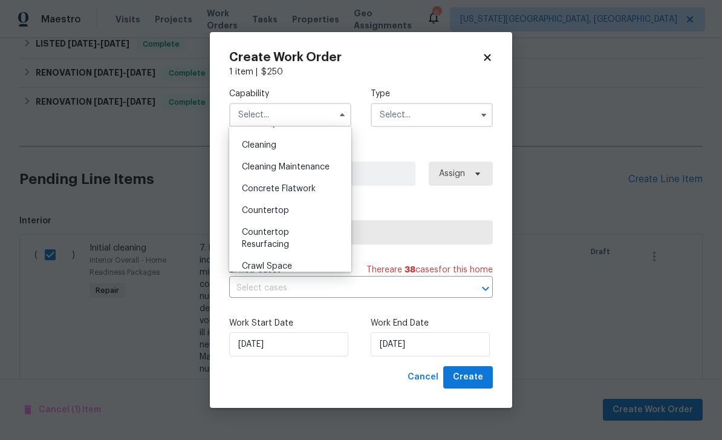
scroll to position [161, 0]
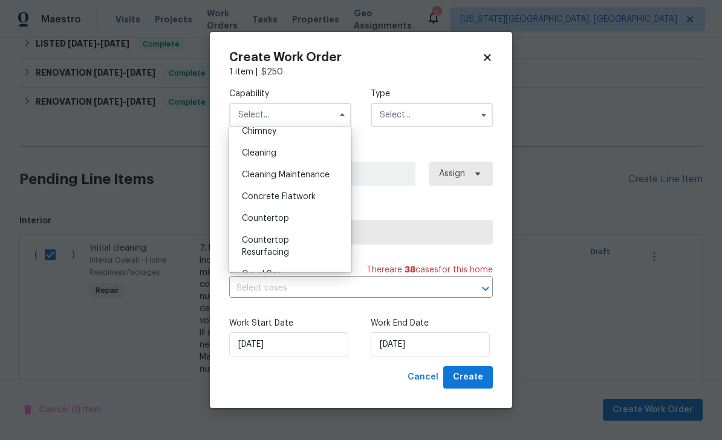
click at [271, 153] on span "Cleaning" at bounding box center [259, 153] width 34 height 8
type input "Cleaning"
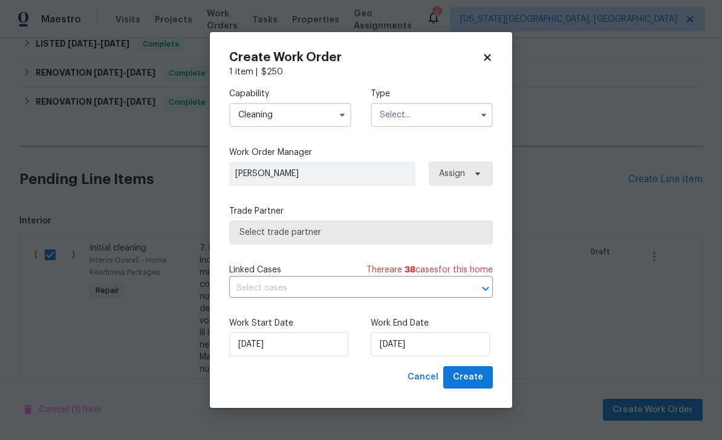
click at [418, 117] on input "text" at bounding box center [432, 115] width 122 height 24
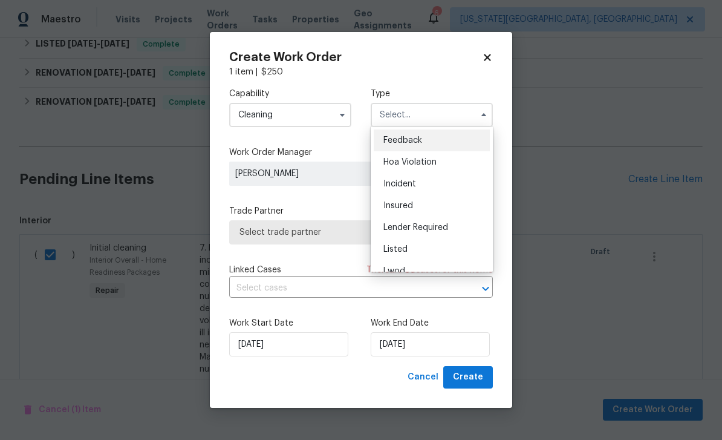
click at [402, 252] on span "Listed" at bounding box center [395, 249] width 24 height 8
type input "Listed"
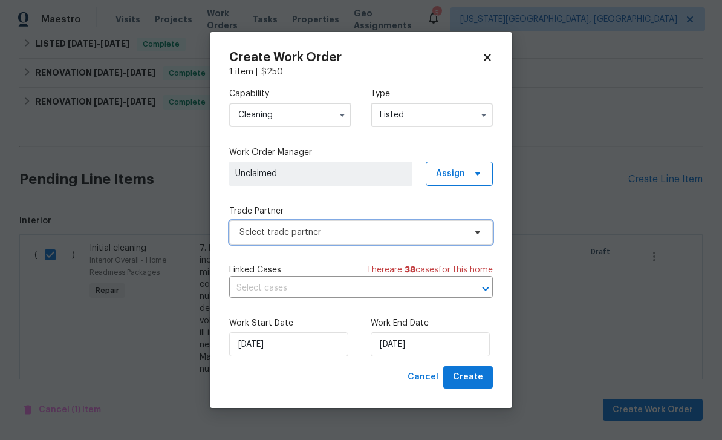
click at [300, 233] on span "Select trade partner" at bounding box center [352, 232] width 226 height 12
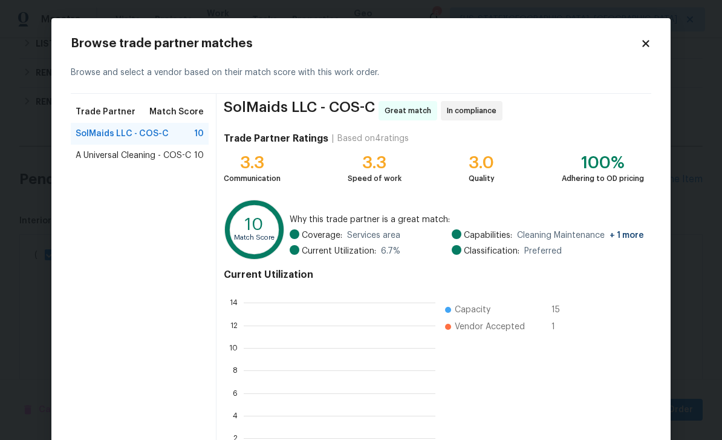
scroll to position [169, 192]
click at [187, 146] on div "A Universal Cleaning - COS-C 10" at bounding box center [140, 156] width 138 height 22
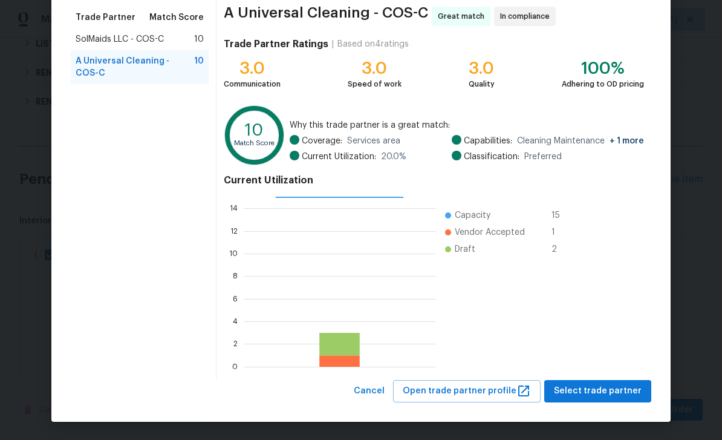
scroll to position [94, 0]
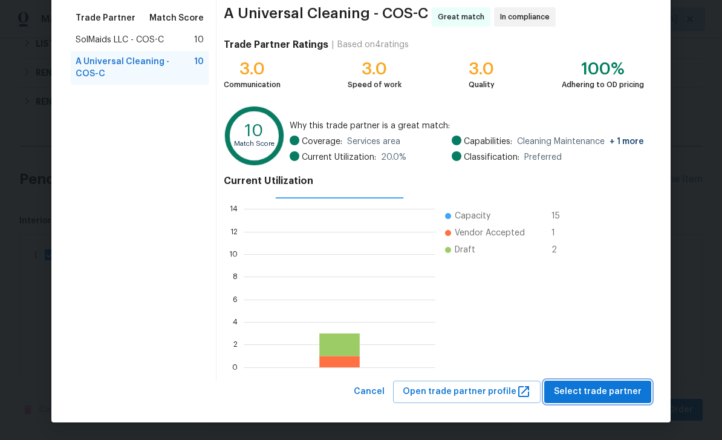
click at [605, 394] on span "Select trade partner" at bounding box center [598, 391] width 88 height 15
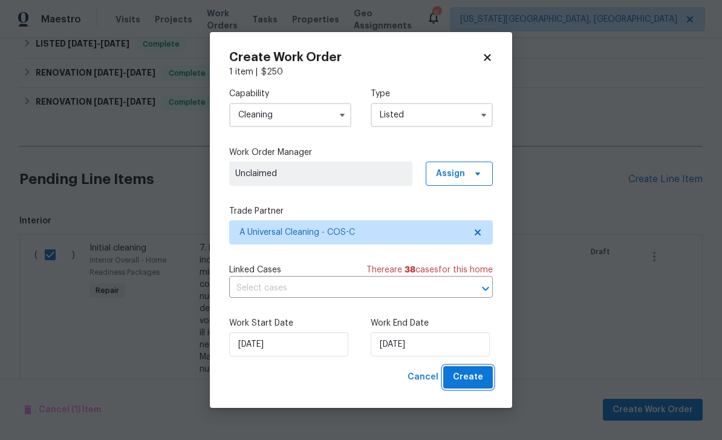
click at [477, 373] on span "Create" at bounding box center [468, 376] width 30 height 15
click at [456, 346] on input "9/29/2025" at bounding box center [430, 344] width 119 height 24
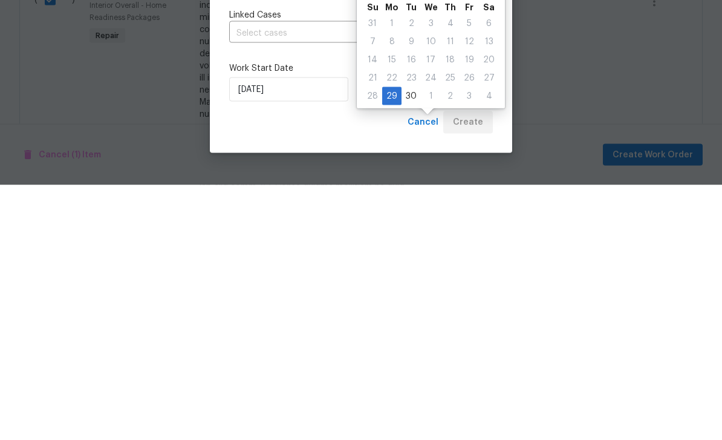
checkbox input "false"
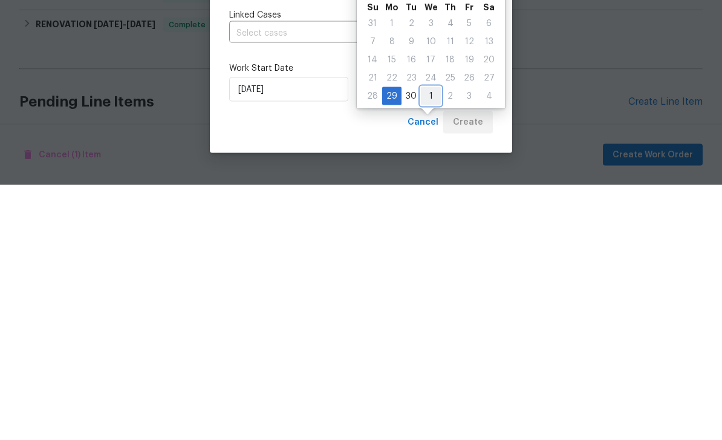
click at [434, 342] on div "1" at bounding box center [431, 350] width 20 height 17
type input "[DATE]"
select select "9"
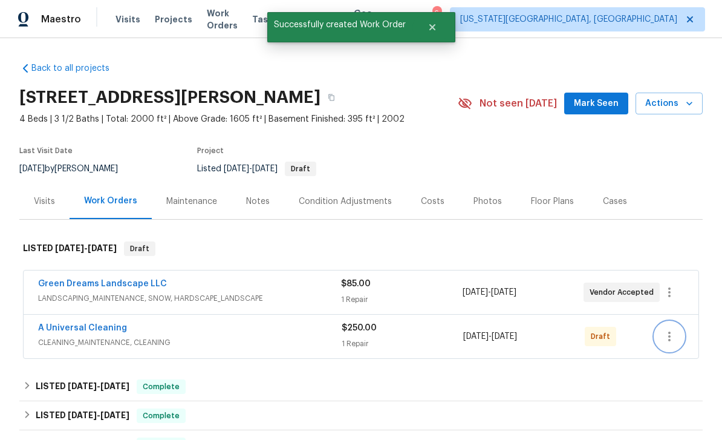
click at [663, 329] on icon "button" at bounding box center [669, 336] width 15 height 15
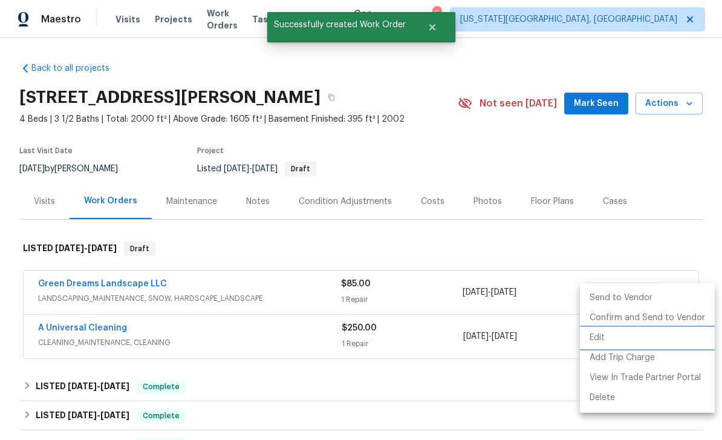
click at [593, 340] on li "Edit" at bounding box center [647, 338] width 135 height 20
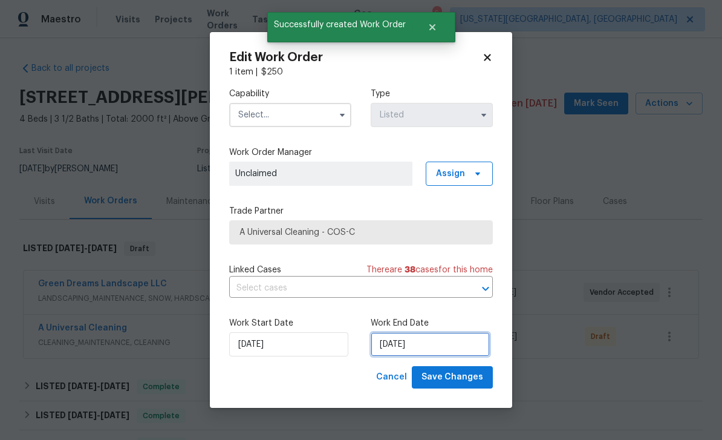
click at [432, 343] on input "9/29/2025" at bounding box center [430, 344] width 119 height 24
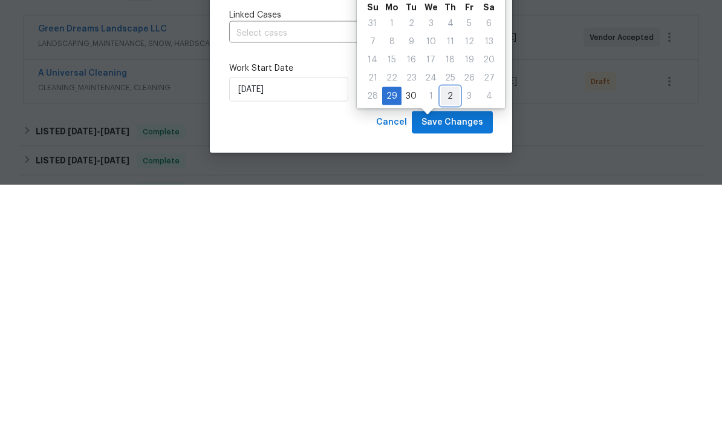
click at [449, 342] on div "2" at bounding box center [450, 350] width 19 height 17
type input "[DATE]"
select select "9"
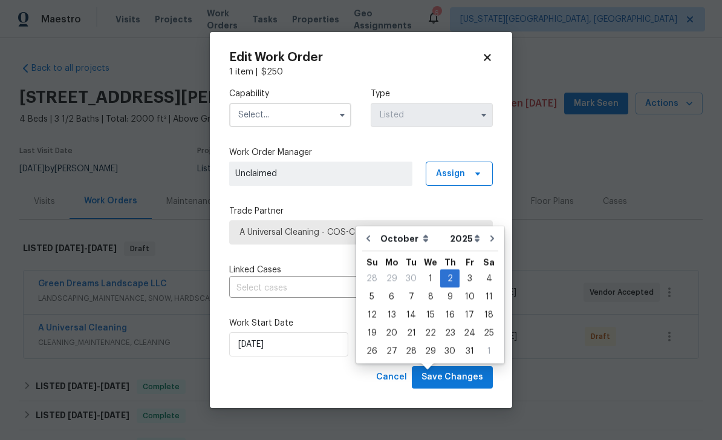
click at [302, 107] on input "text" at bounding box center [290, 115] width 122 height 24
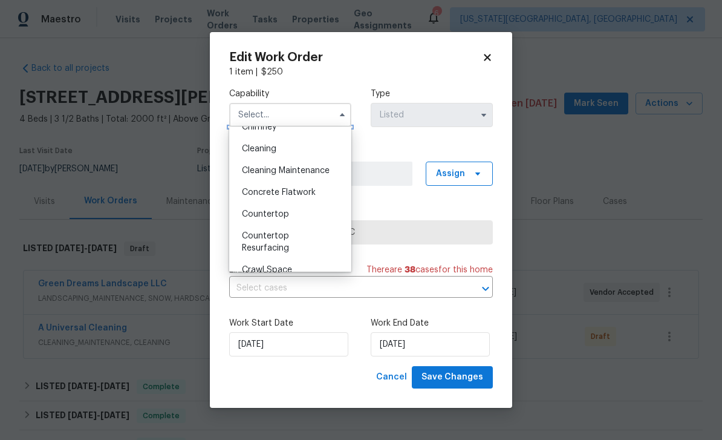
scroll to position [172, 0]
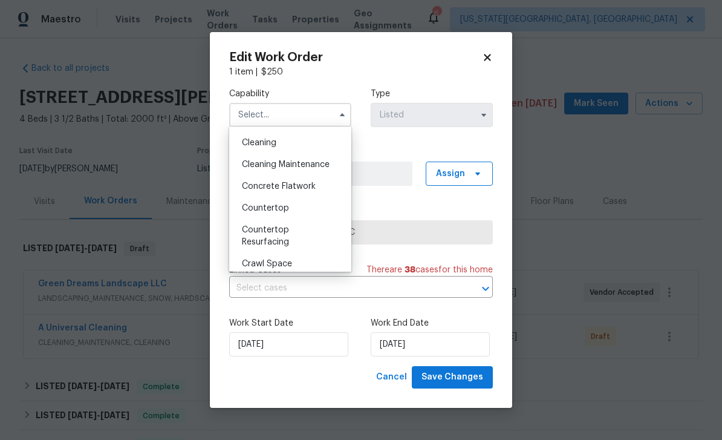
click at [270, 142] on span "Cleaning" at bounding box center [259, 142] width 34 height 8
type input "Cleaning"
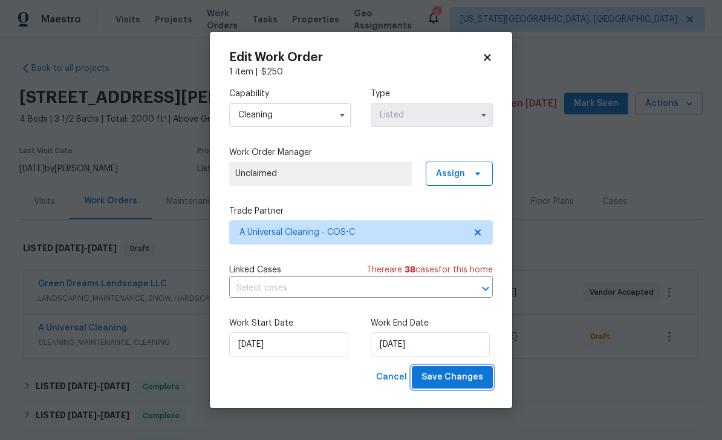
click at [479, 370] on button "Save Changes" at bounding box center [452, 377] width 81 height 22
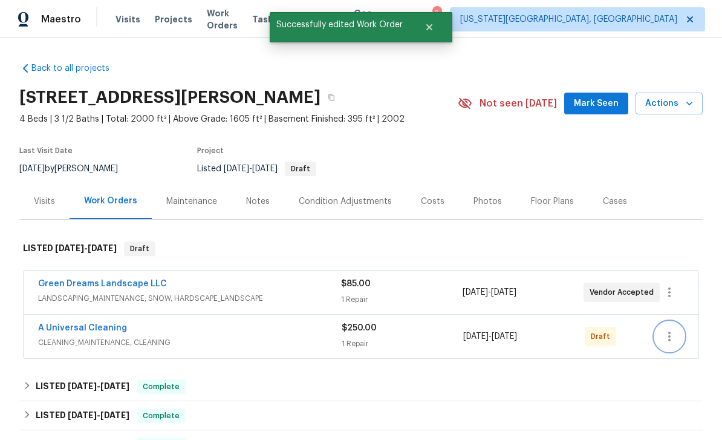
click at [672, 329] on icon "button" at bounding box center [669, 336] width 15 height 15
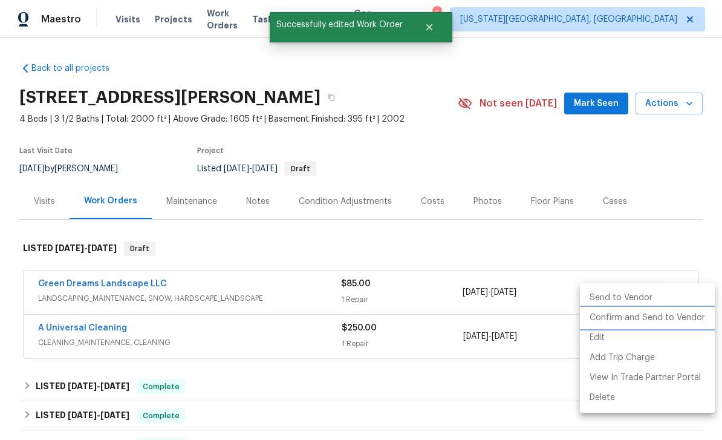
click at [631, 319] on li "Confirm and Send to Vendor" at bounding box center [647, 318] width 135 height 20
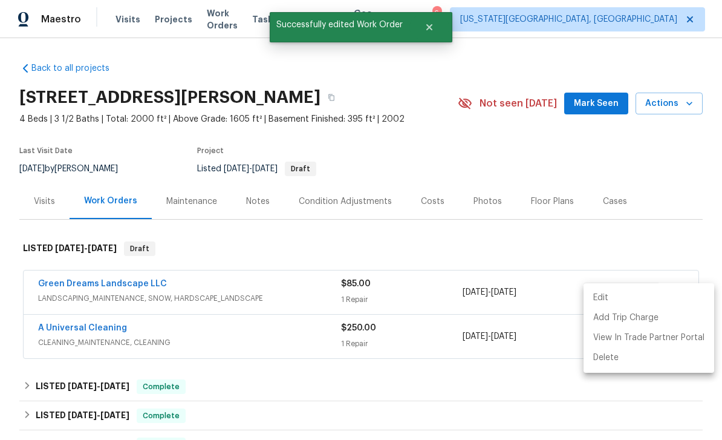
click at [134, 238] on div at bounding box center [361, 220] width 722 height 440
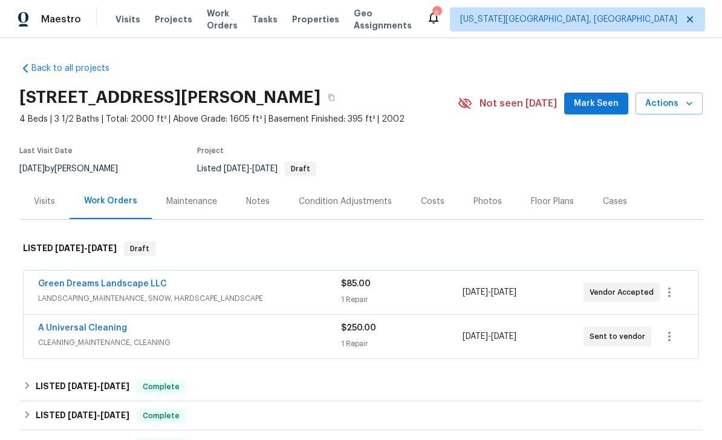
click at [261, 183] on div "Notes" at bounding box center [258, 201] width 53 height 36
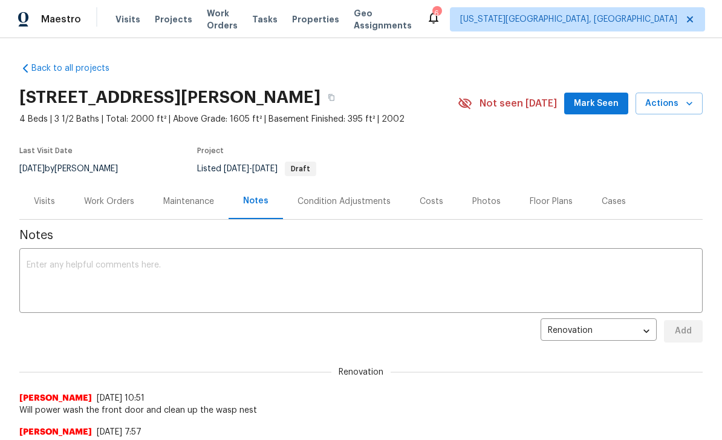
click at [596, 100] on span "Mark Seen" at bounding box center [596, 103] width 45 height 15
click at [421, 286] on textarea at bounding box center [361, 282] width 669 height 42
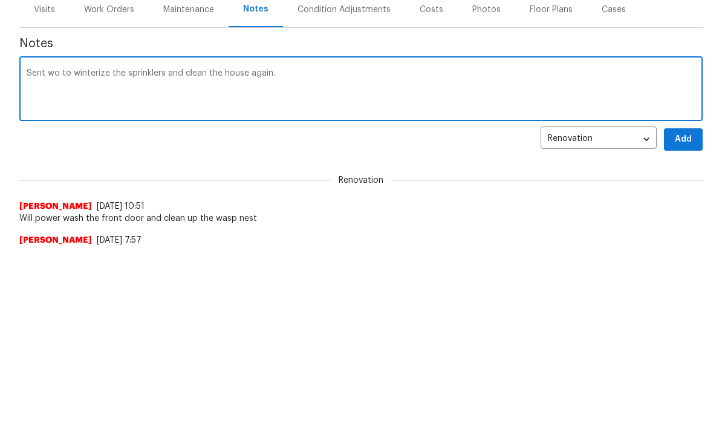
type textarea "Sent wo to winterize the sprinklers and clean the house again."
click at [690, 323] on span "Add" at bounding box center [683, 330] width 19 height 15
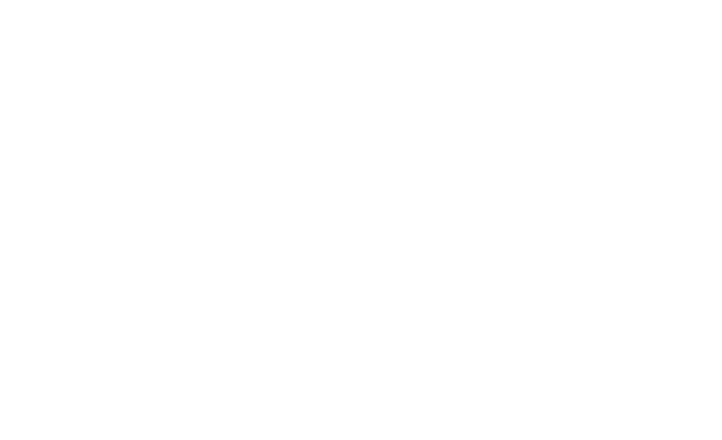
scroll to position [643, 0]
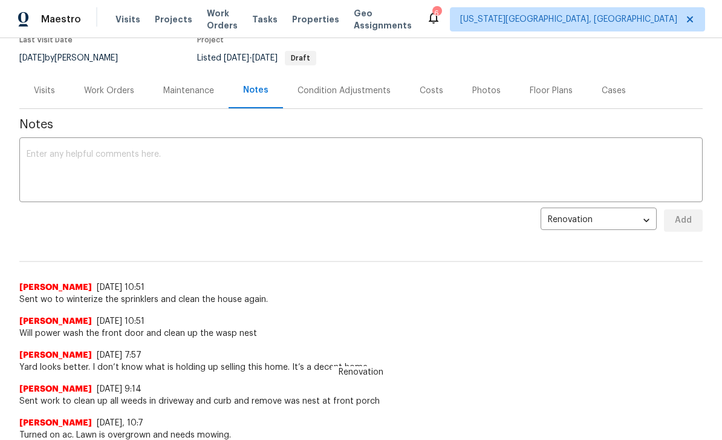
scroll to position [114, 0]
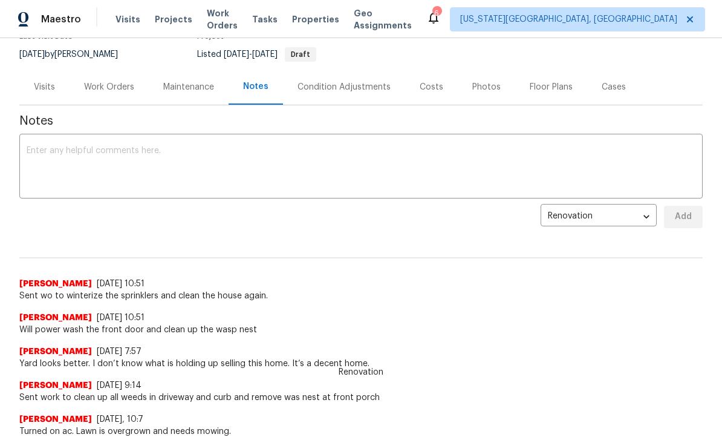
click at [473, 84] on div "Photos" at bounding box center [486, 87] width 28 height 12
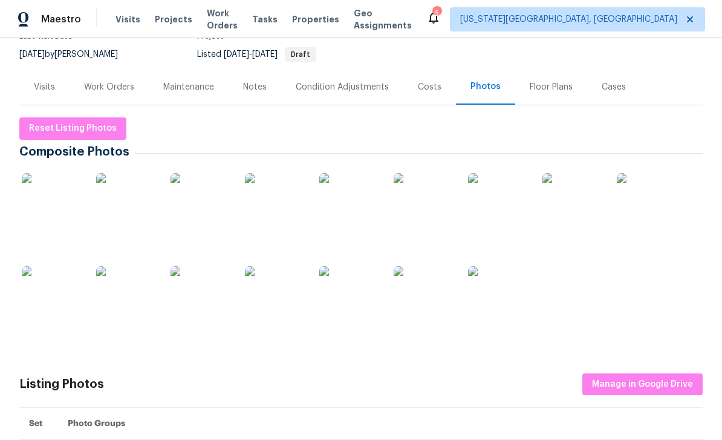
click at [57, 193] on img at bounding box center [52, 203] width 60 height 60
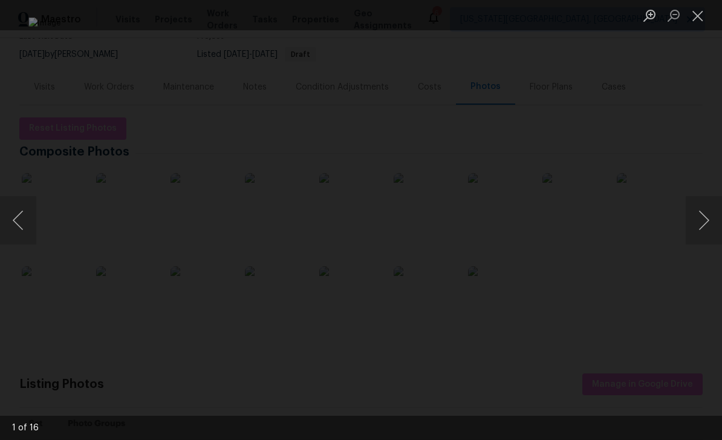
click at [703, 213] on button "Next image" at bounding box center [704, 220] width 36 height 48
click at [692, 216] on button "Next image" at bounding box center [704, 220] width 36 height 48
click at [40, 218] on div "Lightbox" at bounding box center [361, 220] width 722 height 440
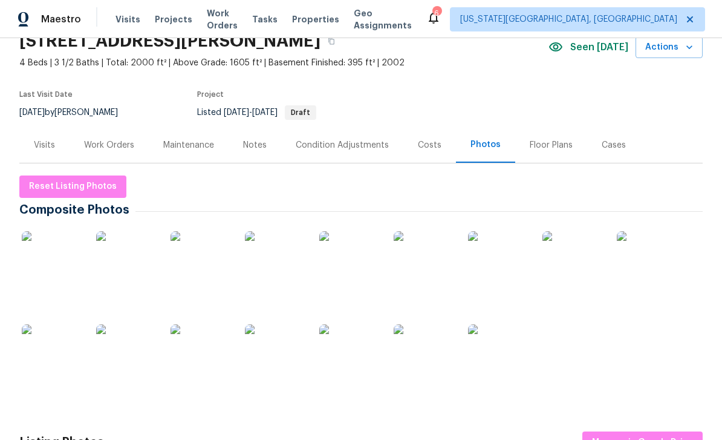
scroll to position [148, 0]
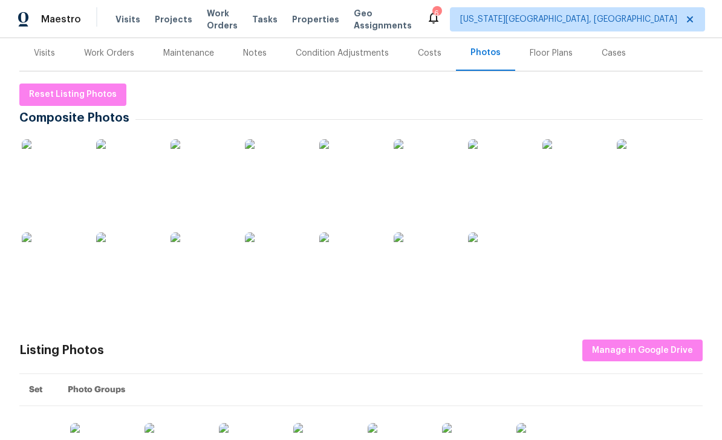
click at [62, 169] on img at bounding box center [52, 169] width 60 height 60
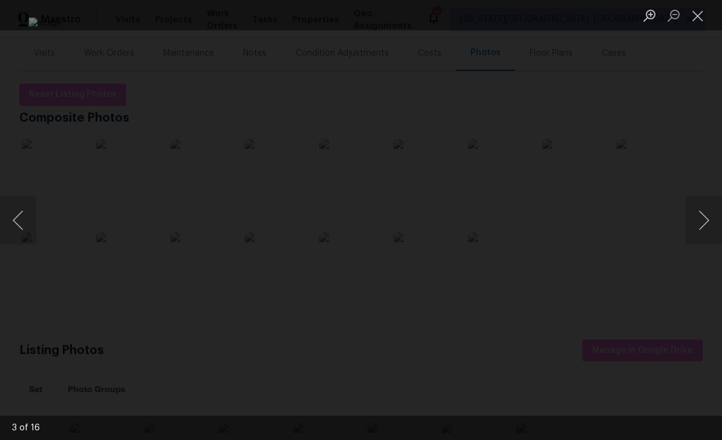
click at [699, 222] on button "Next image" at bounding box center [704, 220] width 36 height 48
click at [699, 216] on button "Next image" at bounding box center [704, 220] width 36 height 48
click at [693, 218] on button "Next image" at bounding box center [704, 220] width 36 height 48
click at [700, 222] on button "Next image" at bounding box center [704, 220] width 36 height 48
click at [698, 222] on button "Next image" at bounding box center [704, 220] width 36 height 48
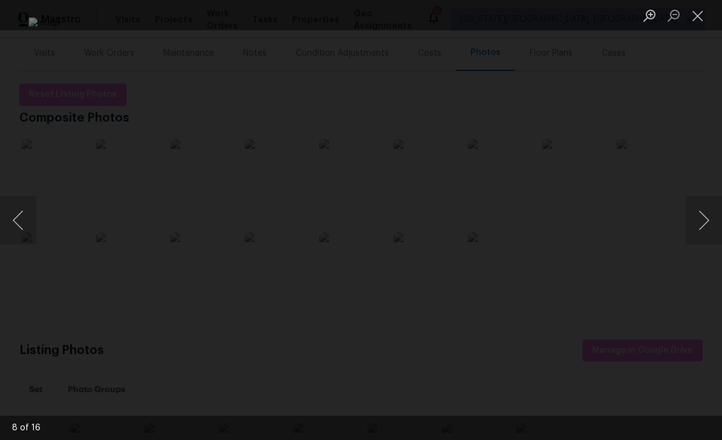
click at [700, 219] on button "Next image" at bounding box center [704, 220] width 36 height 48
click at [30, 213] on button "Previous image" at bounding box center [18, 220] width 36 height 48
click at [703, 213] on button "Next image" at bounding box center [704, 220] width 36 height 48
click at [701, 216] on button "Next image" at bounding box center [704, 220] width 36 height 48
click at [701, 213] on button "Next image" at bounding box center [704, 220] width 36 height 48
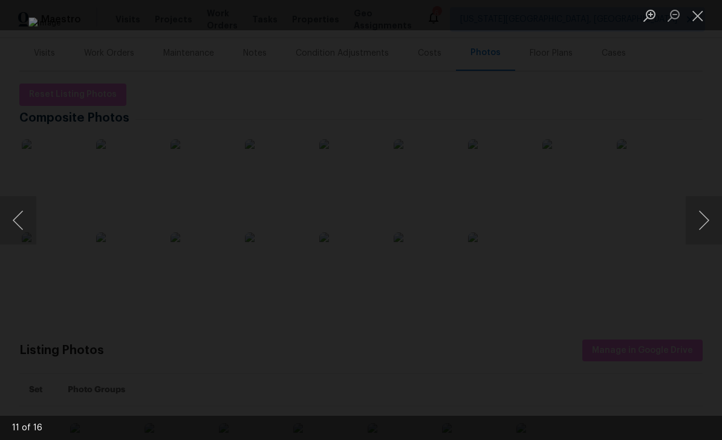
click at [22, 209] on button "Previous image" at bounding box center [18, 220] width 36 height 48
click at [705, 214] on button "Next image" at bounding box center [704, 220] width 36 height 48
click at [22, 215] on button "Previous image" at bounding box center [18, 220] width 36 height 48
click at [21, 211] on button "Previous image" at bounding box center [18, 220] width 36 height 48
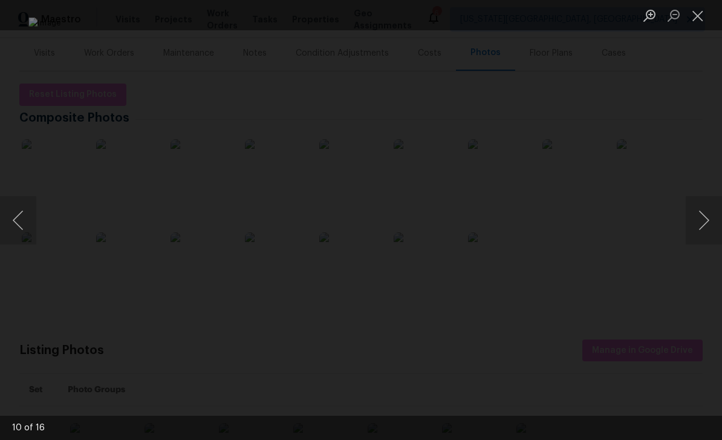
click at [706, 207] on button "Next image" at bounding box center [704, 220] width 36 height 48
click at [705, 206] on button "Next image" at bounding box center [704, 220] width 36 height 48
click at [702, 218] on button "Next image" at bounding box center [704, 220] width 36 height 48
click at [700, 215] on button "Next image" at bounding box center [704, 220] width 36 height 48
click at [701, 215] on button "Next image" at bounding box center [704, 220] width 36 height 48
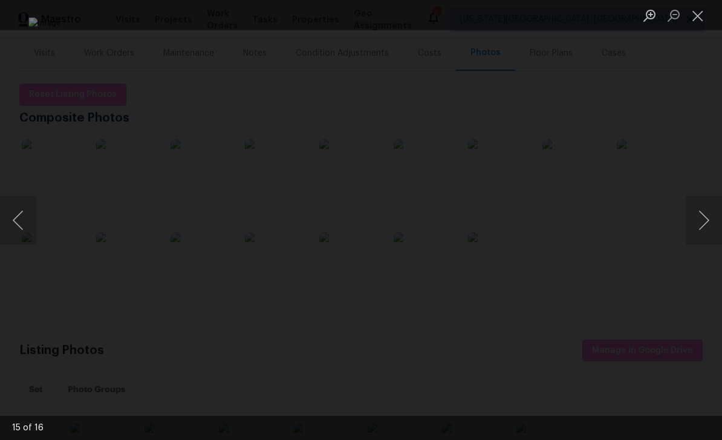
click at [697, 220] on button "Next image" at bounding box center [704, 220] width 36 height 48
click at [701, 215] on button "Next image" at bounding box center [704, 220] width 36 height 48
click at [703, 212] on button "Next image" at bounding box center [704, 220] width 36 height 48
click at [699, 215] on button "Next image" at bounding box center [704, 220] width 36 height 48
click at [22, 215] on button "Previous image" at bounding box center [18, 220] width 36 height 48
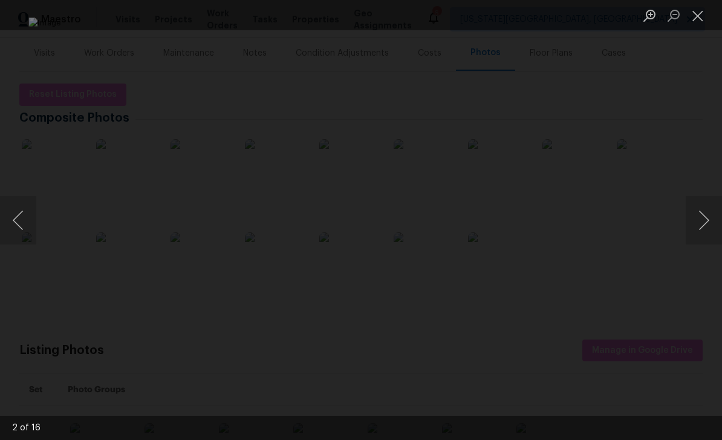
click at [706, 209] on button "Next image" at bounding box center [704, 220] width 36 height 48
click at [692, 221] on button "Next image" at bounding box center [704, 220] width 36 height 48
click at [697, 220] on button "Next image" at bounding box center [704, 220] width 36 height 48
click at [704, 218] on button "Next image" at bounding box center [704, 220] width 36 height 48
click at [697, 222] on button "Next image" at bounding box center [704, 220] width 36 height 48
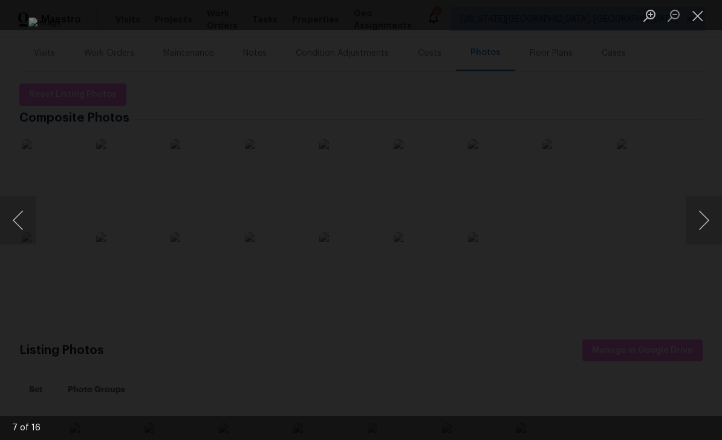
click at [699, 224] on button "Next image" at bounding box center [704, 220] width 36 height 48
click at [703, 217] on button "Next image" at bounding box center [704, 220] width 36 height 48
click at [33, 219] on button "Previous image" at bounding box center [18, 220] width 36 height 48
click at [702, 226] on button "Next image" at bounding box center [704, 220] width 36 height 48
click at [707, 217] on button "Next image" at bounding box center [704, 220] width 36 height 48
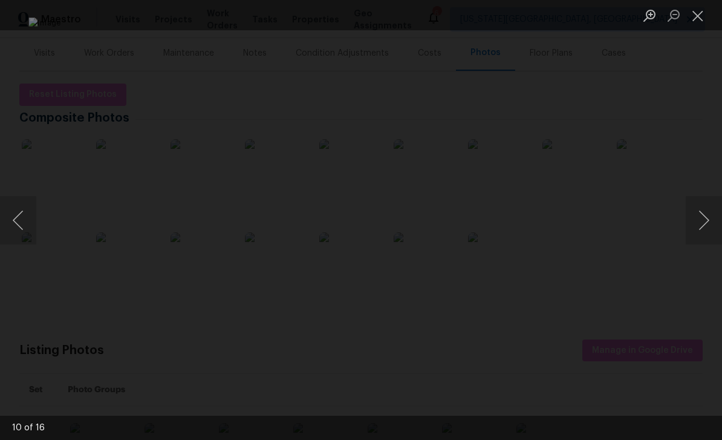
click at [706, 212] on button "Next image" at bounding box center [704, 220] width 36 height 48
click at [704, 221] on button "Next image" at bounding box center [704, 220] width 36 height 48
click at [707, 222] on button "Next image" at bounding box center [704, 220] width 36 height 48
click at [704, 222] on button "Next image" at bounding box center [704, 220] width 36 height 48
click at [705, 220] on button "Next image" at bounding box center [704, 220] width 36 height 48
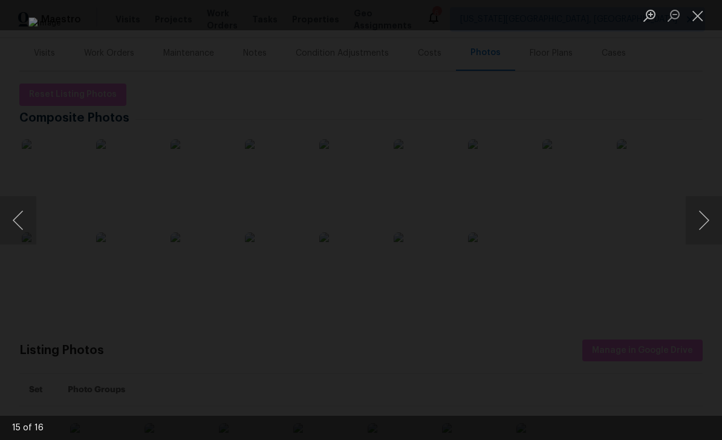
click at [704, 221] on button "Next image" at bounding box center [704, 220] width 36 height 48
click at [703, 219] on button "Next image" at bounding box center [704, 220] width 36 height 48
click at [703, 218] on button "Next image" at bounding box center [704, 220] width 36 height 48
click at [701, 220] on button "Next image" at bounding box center [704, 220] width 36 height 48
click at [706, 218] on button "Next image" at bounding box center [704, 220] width 36 height 48
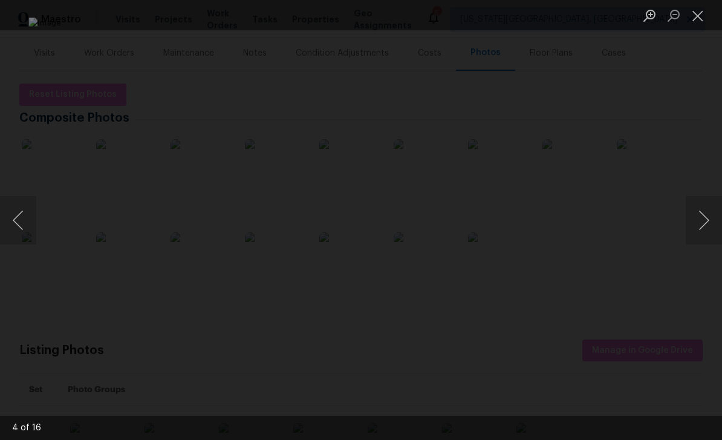
click at [704, 217] on button "Next image" at bounding box center [704, 220] width 36 height 48
click at [700, 221] on button "Next image" at bounding box center [704, 220] width 36 height 48
click at [22, 233] on button "Previous image" at bounding box center [18, 220] width 36 height 48
click at [706, 224] on button "Next image" at bounding box center [704, 220] width 36 height 48
click at [704, 218] on button "Next image" at bounding box center [704, 220] width 36 height 48
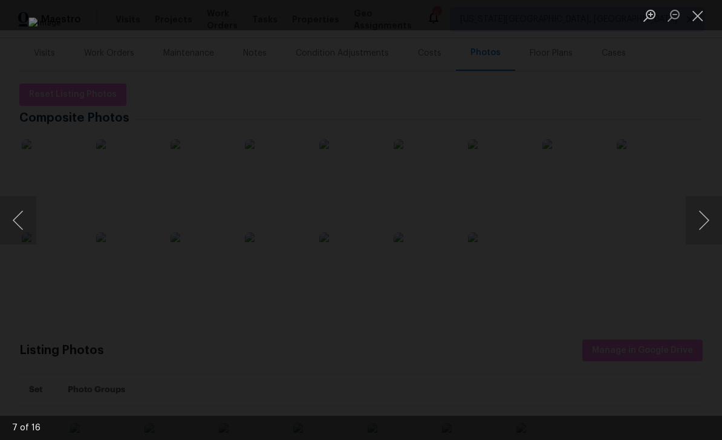
click at [704, 220] on button "Next image" at bounding box center [704, 220] width 36 height 48
click at [707, 215] on button "Next image" at bounding box center [704, 220] width 36 height 48
click at [675, 211] on div "Lightbox" at bounding box center [361, 220] width 722 height 440
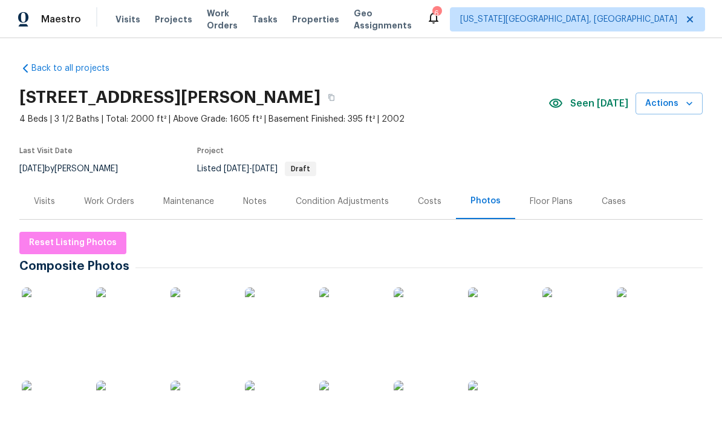
scroll to position [0, 0]
click at [238, 18] on span "Work Orders" at bounding box center [222, 19] width 31 height 24
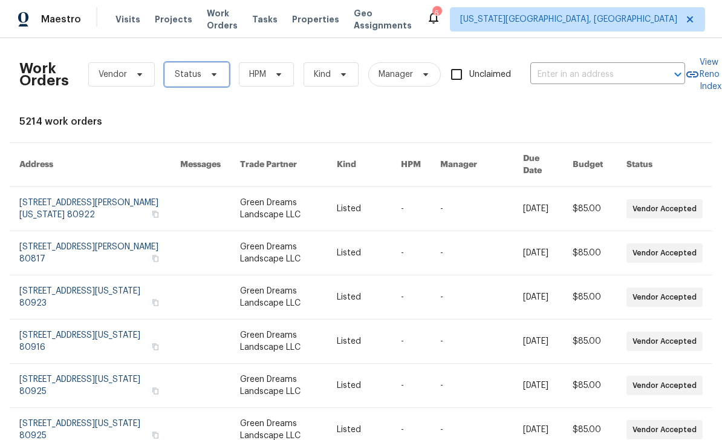
click at [215, 79] on icon at bounding box center [214, 75] width 10 height 10
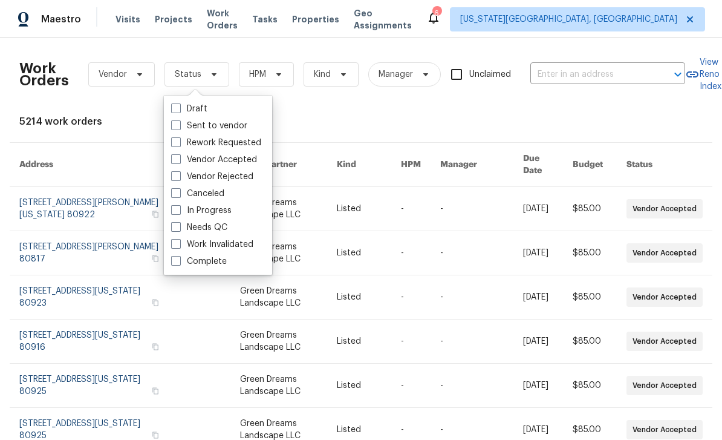
click at [175, 232] on label "Needs QC" at bounding box center [199, 227] width 56 height 12
click at [175, 229] on input "Needs QC" at bounding box center [175, 225] width 8 height 8
checkbox input "true"
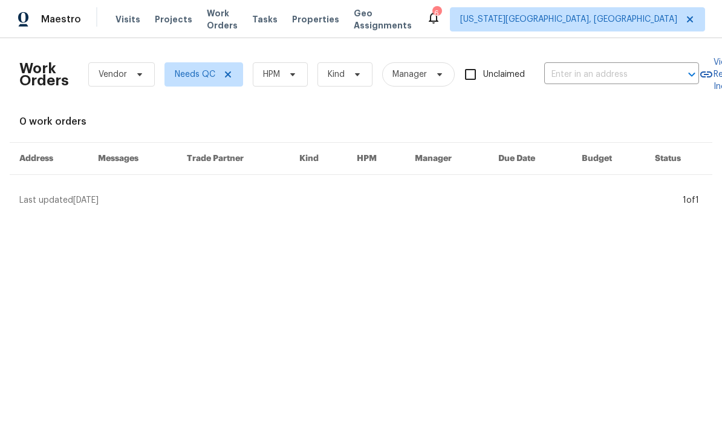
click at [272, 24] on div "Tasks" at bounding box center [264, 19] width 25 height 13
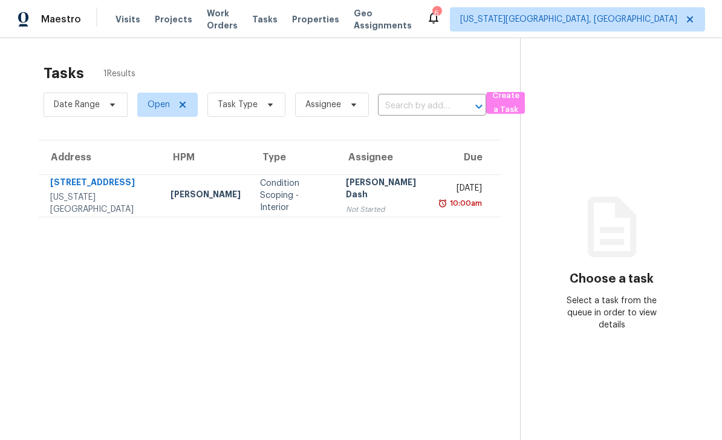
click at [64, 183] on div "133 Tulane St" at bounding box center [100, 183] width 101 height 15
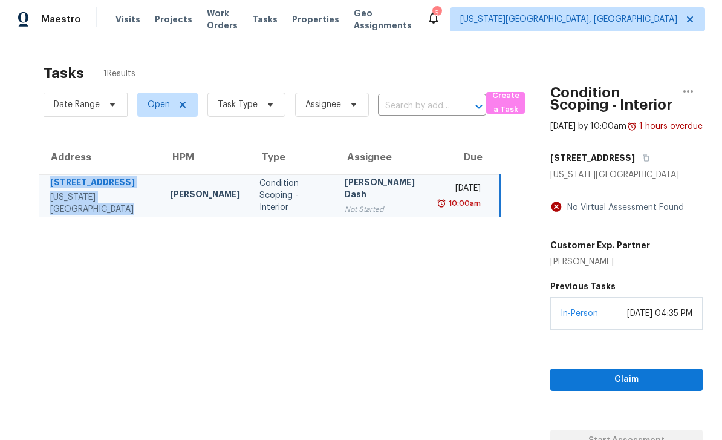
copy div "133 Tulane St Colorado Springs, CO, 80910"
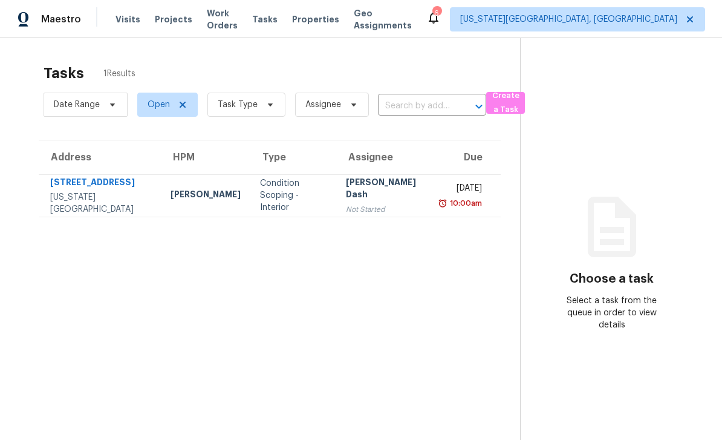
click at [207, 25] on span "Work Orders" at bounding box center [222, 19] width 31 height 24
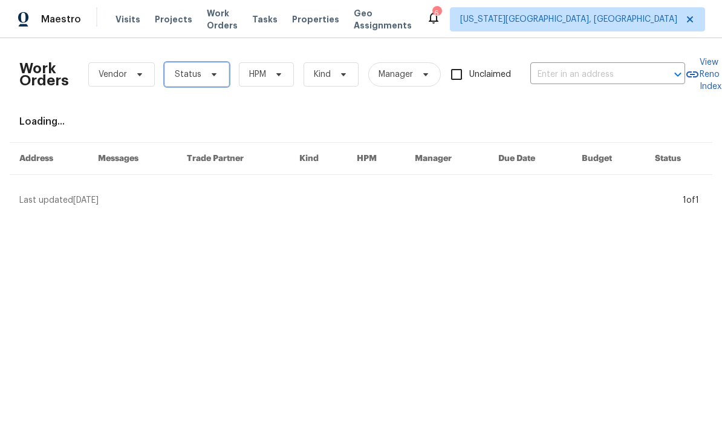
click at [192, 80] on span "Status" at bounding box center [188, 74] width 27 height 12
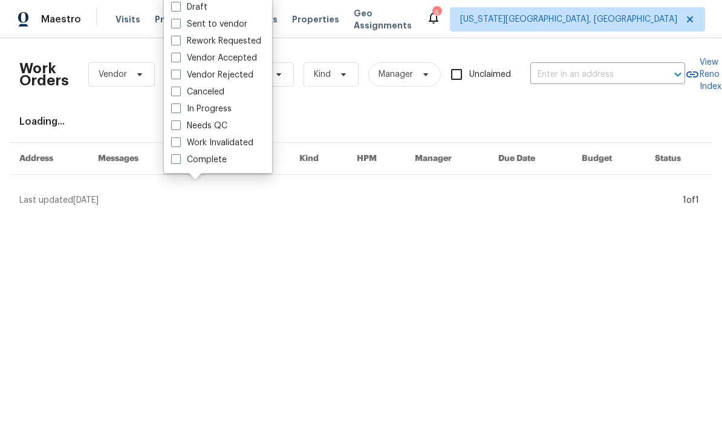
click at [172, 129] on span at bounding box center [176, 125] width 10 height 10
click at [172, 128] on input "Needs QC" at bounding box center [175, 124] width 8 height 8
checkbox input "true"
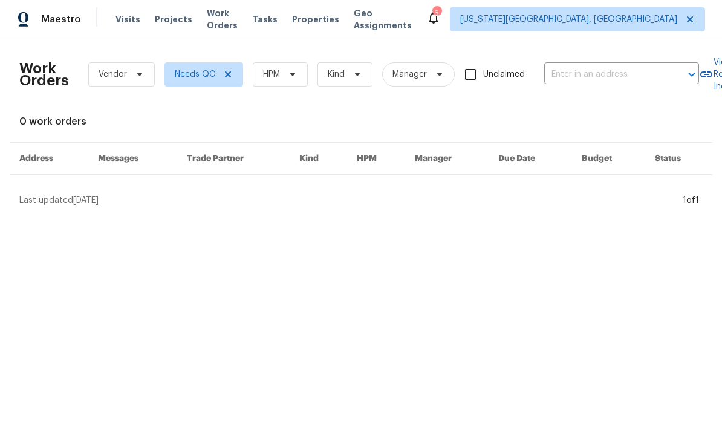
click at [164, 24] on span "Projects" at bounding box center [173, 19] width 37 height 12
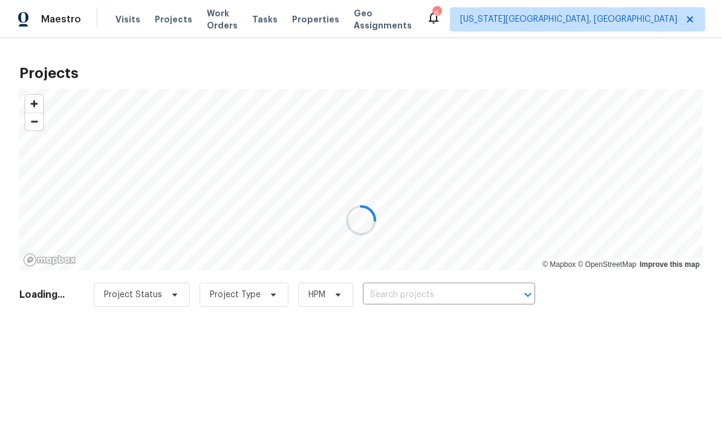
click at [310, 14] on div at bounding box center [361, 220] width 722 height 440
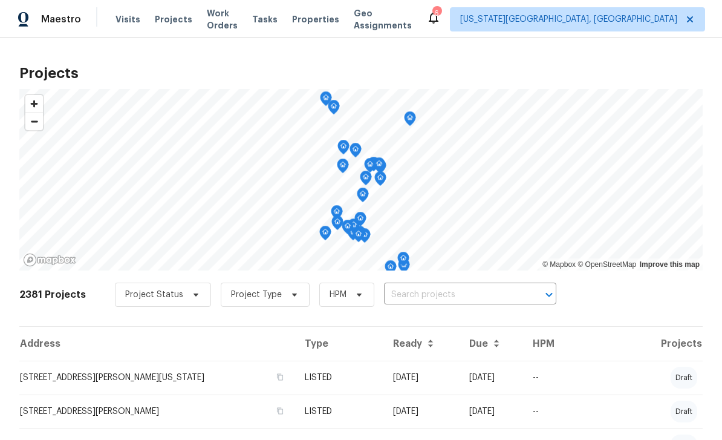
click at [328, 19] on span "Properties" at bounding box center [315, 19] width 47 height 12
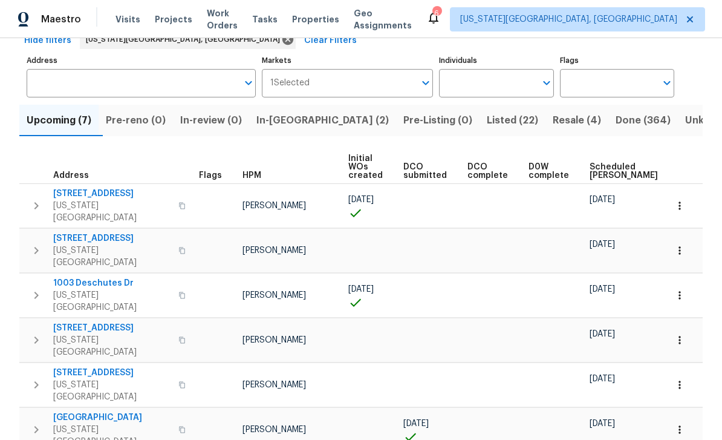
click at [308, 115] on span "In-reno (2)" at bounding box center [322, 120] width 132 height 17
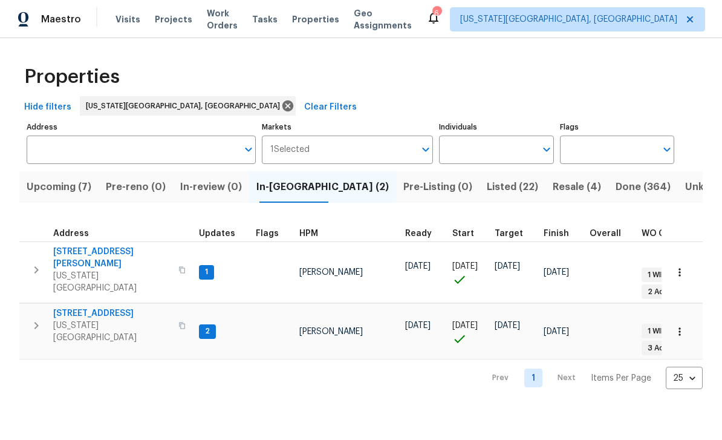
scroll to position [10, 0]
click at [73, 307] on span "4454 Ranch Cir" at bounding box center [112, 313] width 118 height 12
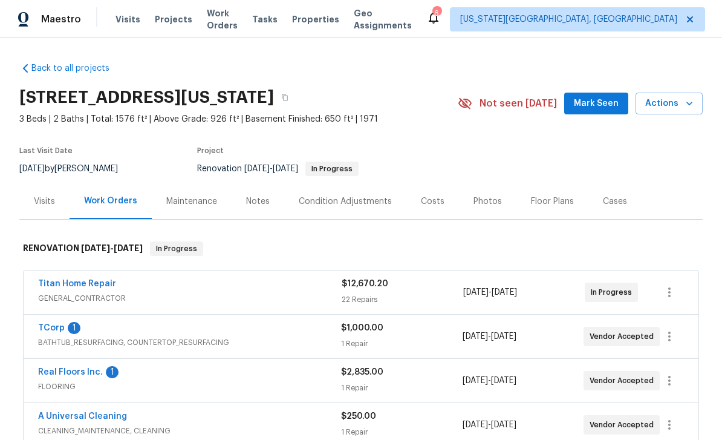
click at [598, 94] on button "Mark Seen" at bounding box center [596, 104] width 64 height 22
